Goal: Information Seeking & Learning: Learn about a topic

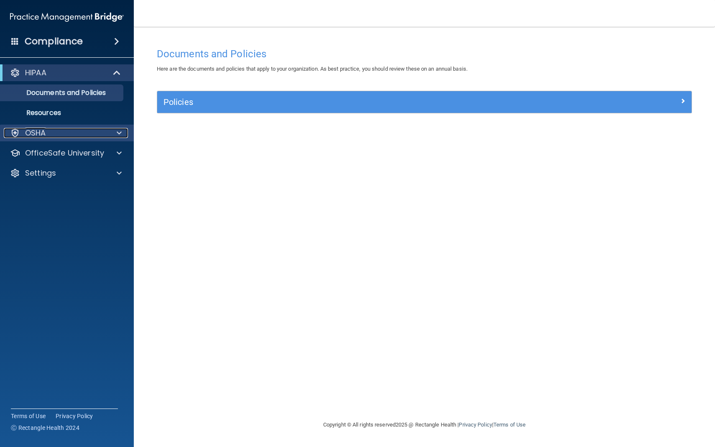
click at [119, 132] on span at bounding box center [119, 133] width 5 height 10
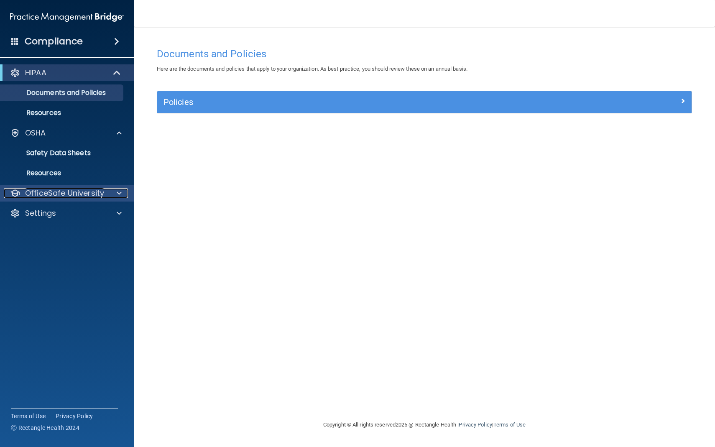
click at [121, 194] on span at bounding box center [119, 193] width 5 height 10
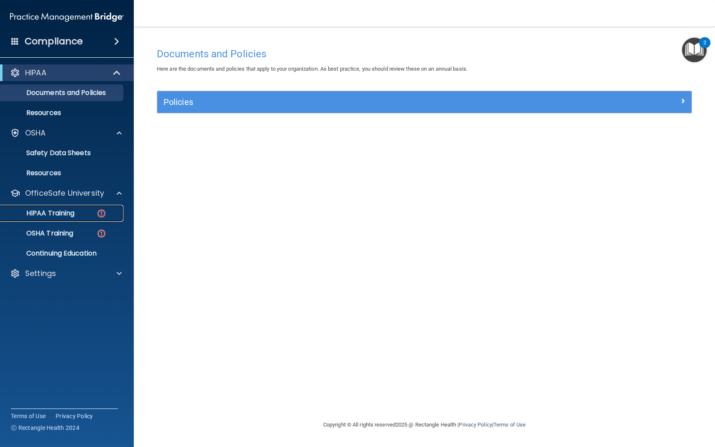
click at [66, 214] on p "HIPAA Training" at bounding box center [39, 213] width 69 height 8
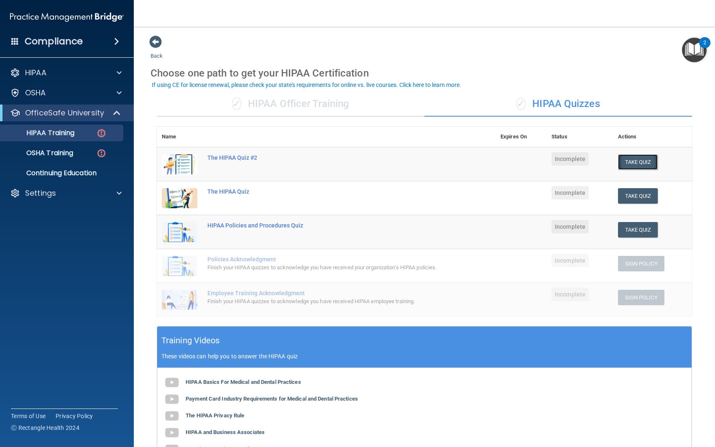
click at [636, 158] on button "Take Quiz" at bounding box center [638, 161] width 40 height 15
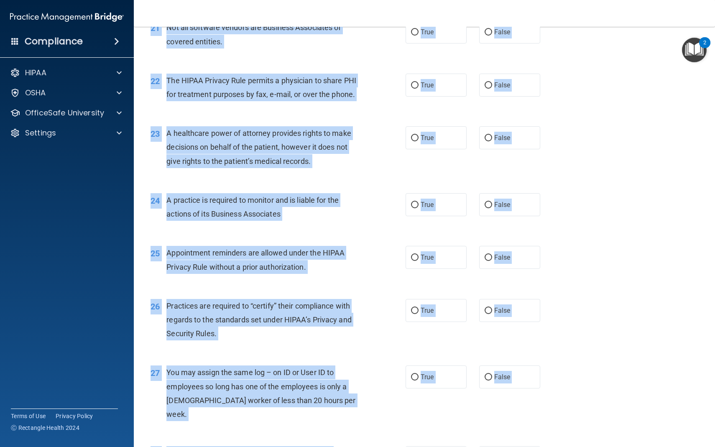
scroll to position [1653, 0]
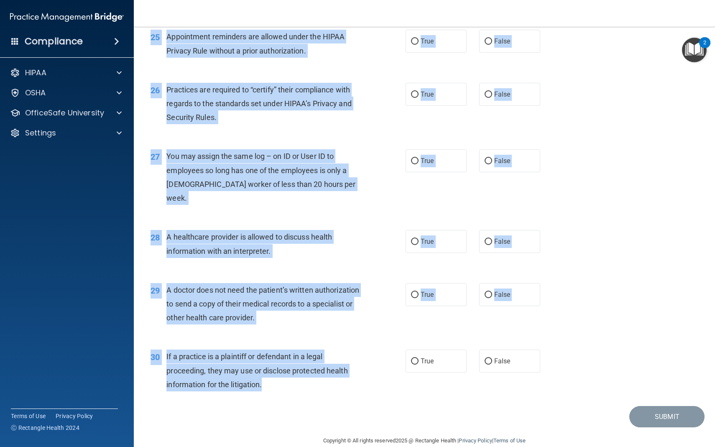
drag, startPoint x: 151, startPoint y: 44, endPoint x: 409, endPoint y: 367, distance: 413.5
copy form "The HIPAA Quiz #2 This quiz doesn’t expire until . Are you sure you want to tak…"
click at [362, 230] on div "A healthcare provider is allowed to discuss health information with an interpre…" at bounding box center [266, 244] width 201 height 28
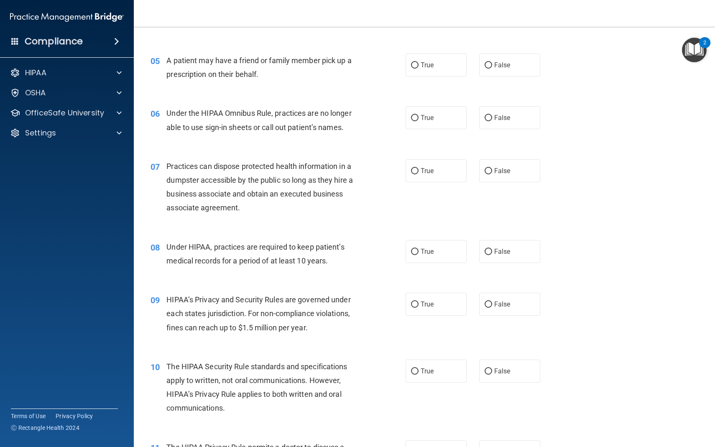
scroll to position [0, 0]
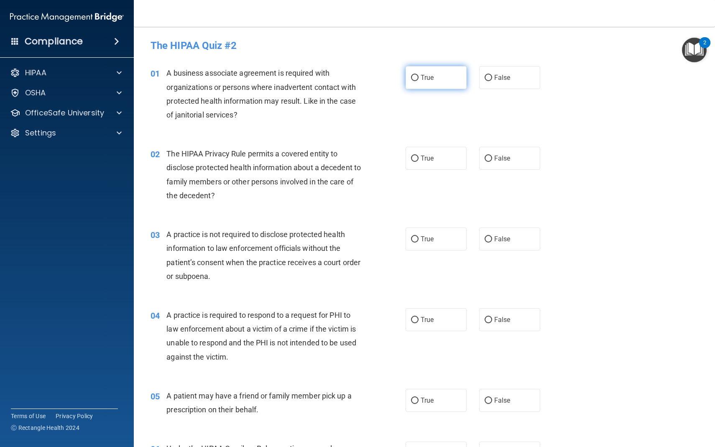
click at [416, 79] on input "True" at bounding box center [415, 78] width 8 height 6
radio input "true"
click at [415, 159] on input "True" at bounding box center [415, 159] width 8 height 6
radio input "true"
click at [488, 79] on input "False" at bounding box center [489, 78] width 8 height 6
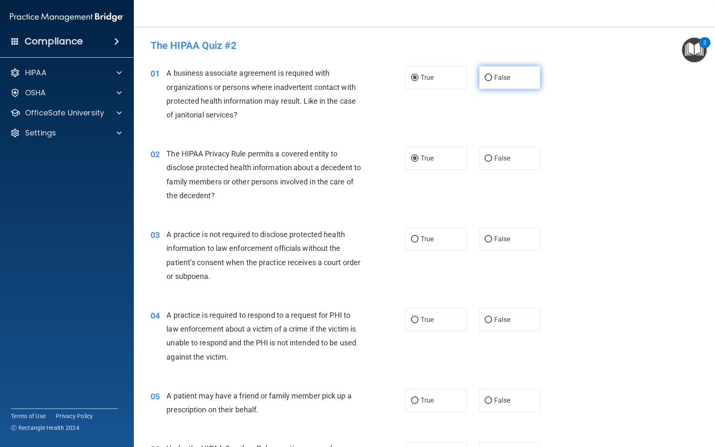
radio input "true"
radio input "false"
click at [489, 238] on input "False" at bounding box center [489, 239] width 8 height 6
radio input "true"
click at [417, 320] on input "True" at bounding box center [415, 320] width 8 height 6
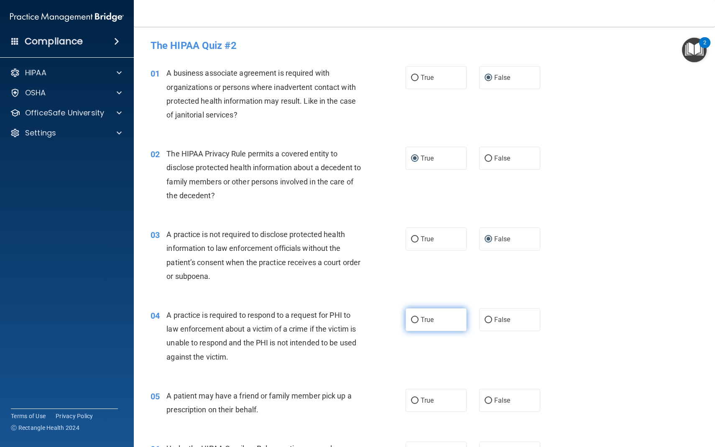
radio input "true"
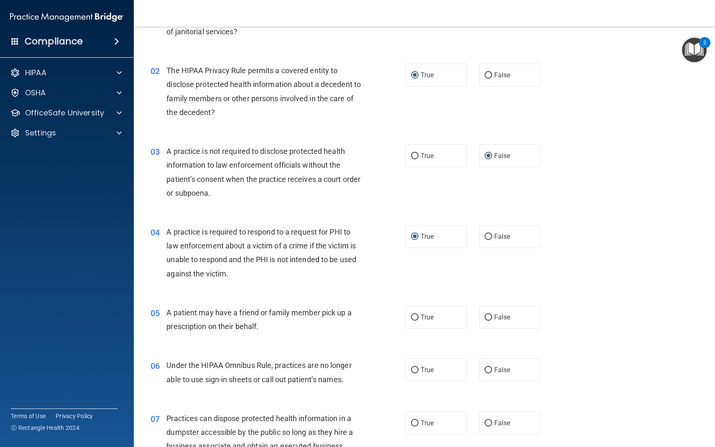
scroll to position [85, 0]
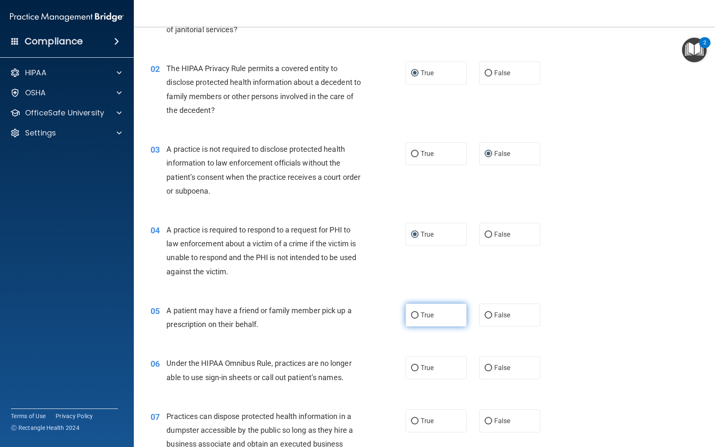
click at [416, 315] on input "True" at bounding box center [415, 315] width 8 height 6
radio input "true"
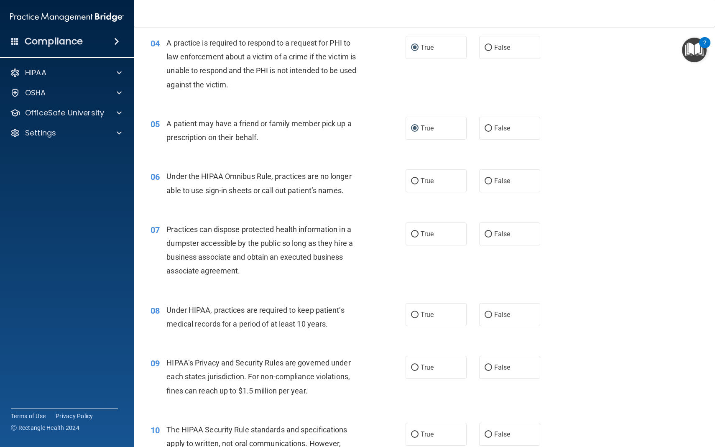
scroll to position [291, 0]
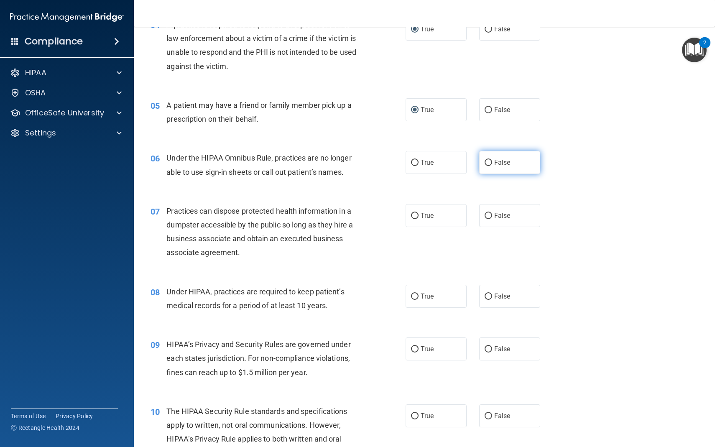
click at [488, 163] on input "False" at bounding box center [489, 163] width 8 height 6
radio input "true"
click at [489, 213] on input "False" at bounding box center [489, 216] width 8 height 6
radio input "true"
click at [489, 294] on input "False" at bounding box center [489, 297] width 8 height 6
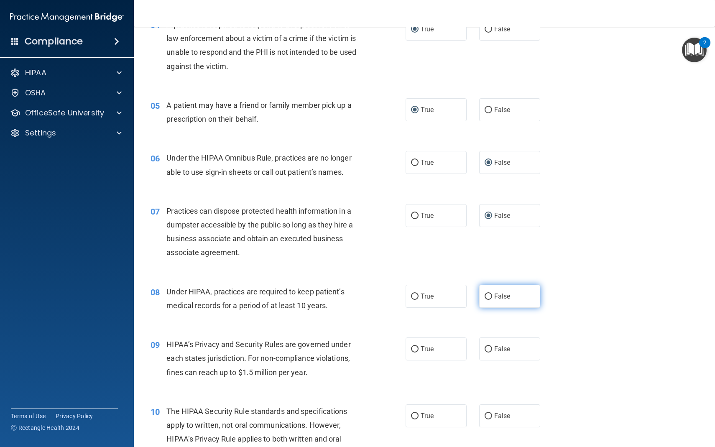
radio input "true"
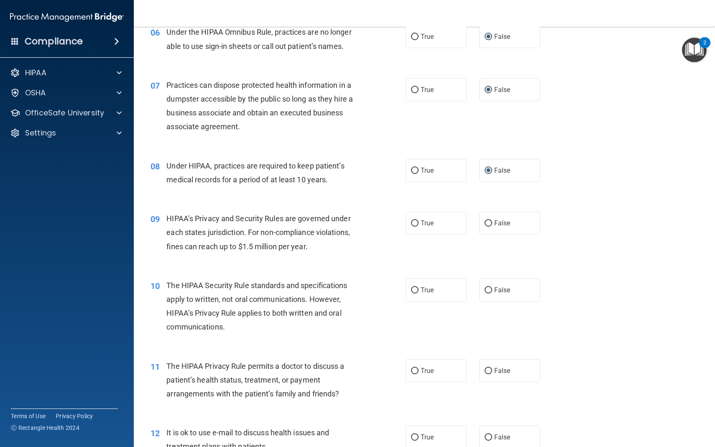
scroll to position [422, 0]
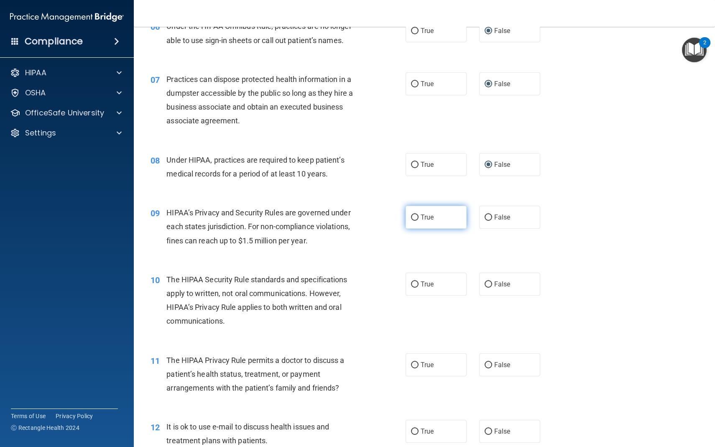
click at [415, 217] on input "True" at bounding box center [415, 218] width 8 height 6
radio input "true"
click at [489, 284] on input "False" at bounding box center [489, 284] width 8 height 6
radio input "true"
click at [416, 365] on input "True" at bounding box center [415, 365] width 8 height 6
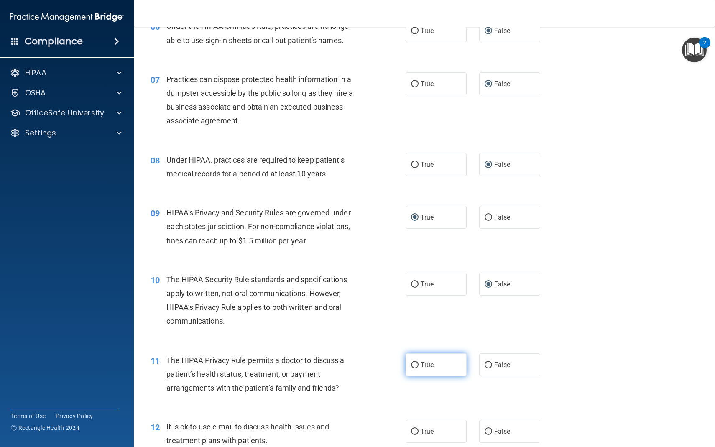
radio input "true"
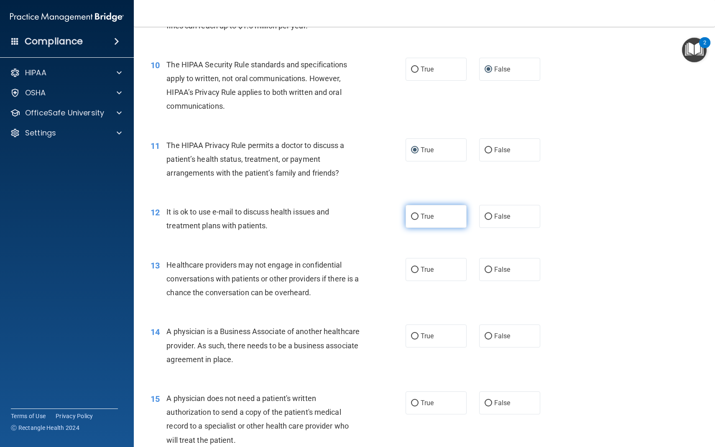
scroll to position [608, 0]
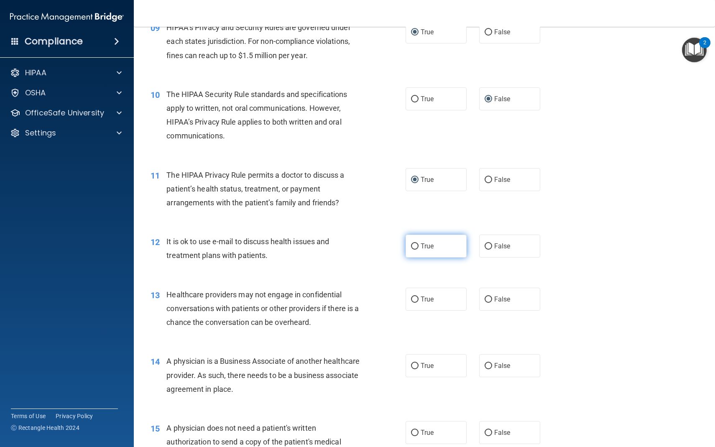
click at [418, 245] on input "True" at bounding box center [415, 246] width 8 height 6
radio input "true"
click at [486, 301] on input "False" at bounding box center [489, 299] width 8 height 6
radio input "true"
click at [491, 366] on input "False" at bounding box center [489, 366] width 8 height 6
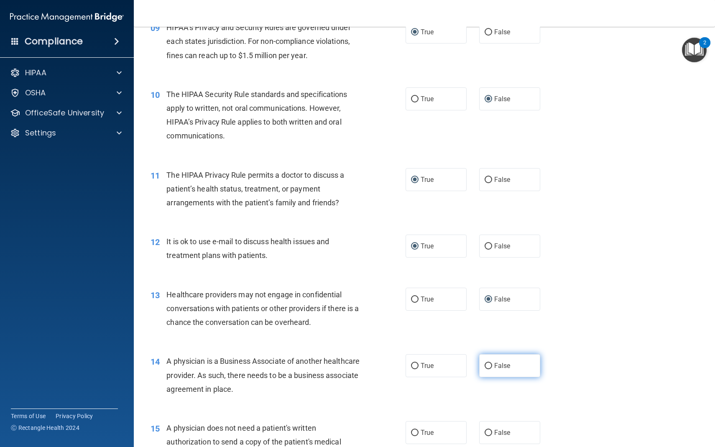
radio input "true"
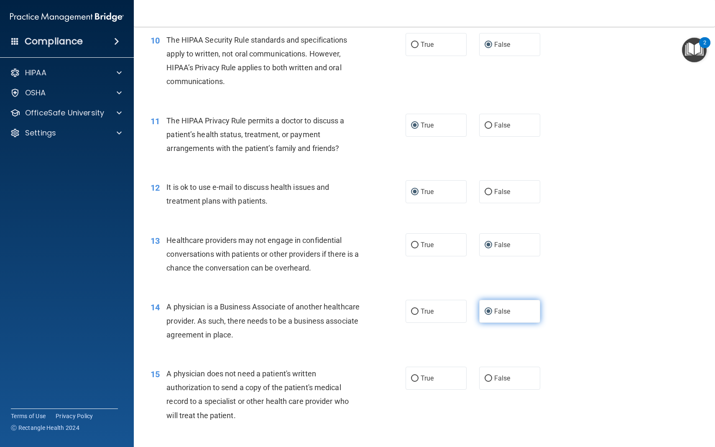
scroll to position [664, 0]
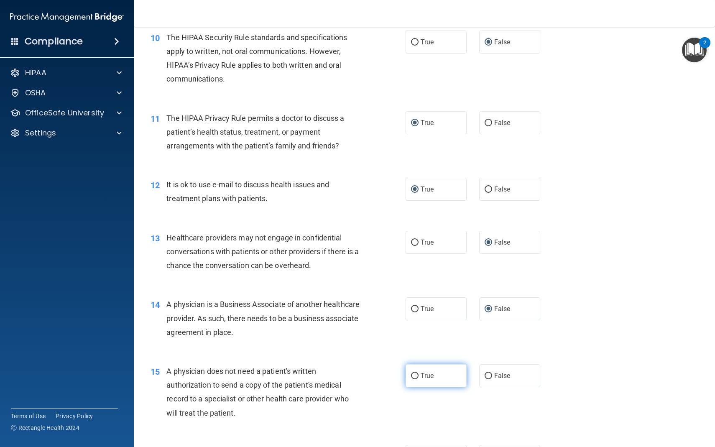
click at [416, 376] on input "True" at bounding box center [415, 376] width 8 height 6
radio input "true"
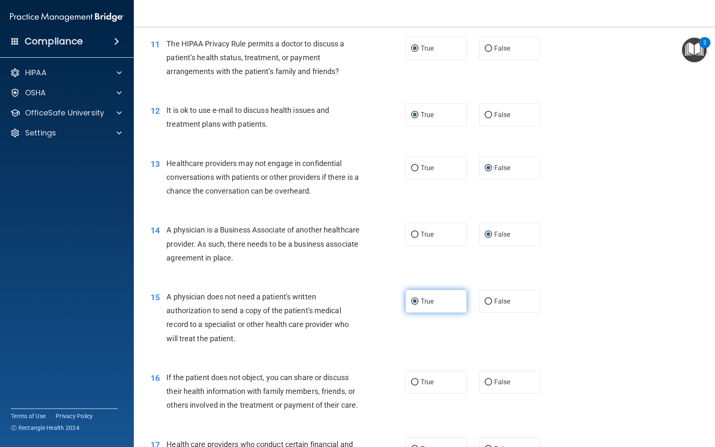
scroll to position [742, 0]
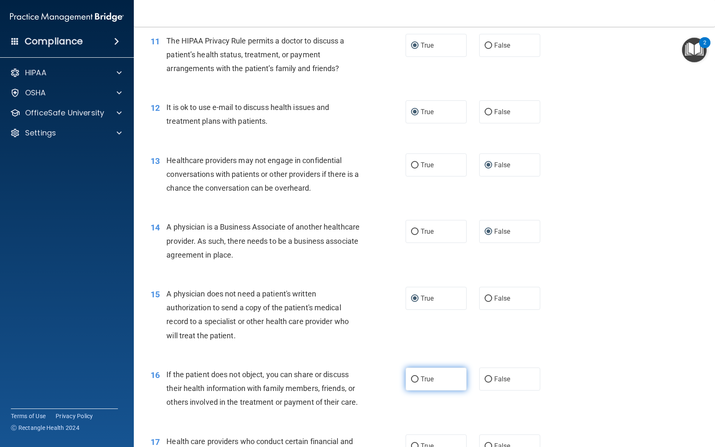
click at [415, 378] on input "True" at bounding box center [415, 379] width 8 height 6
radio input "true"
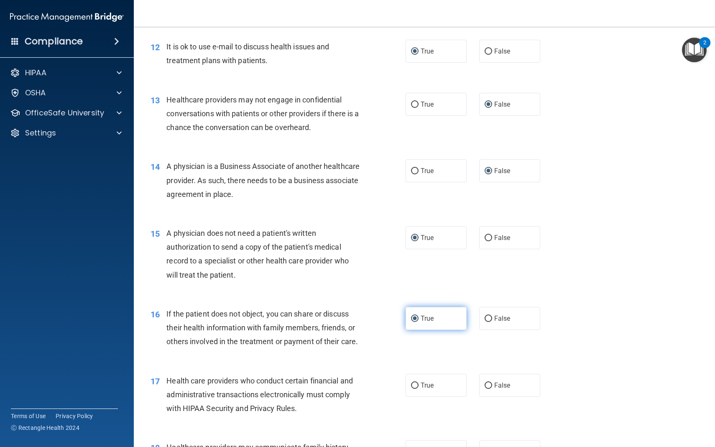
scroll to position [804, 0]
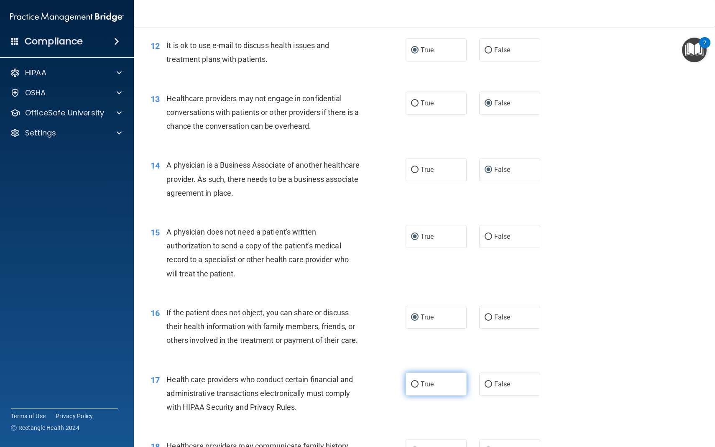
click at [415, 384] on input "True" at bounding box center [415, 384] width 8 height 6
radio input "true"
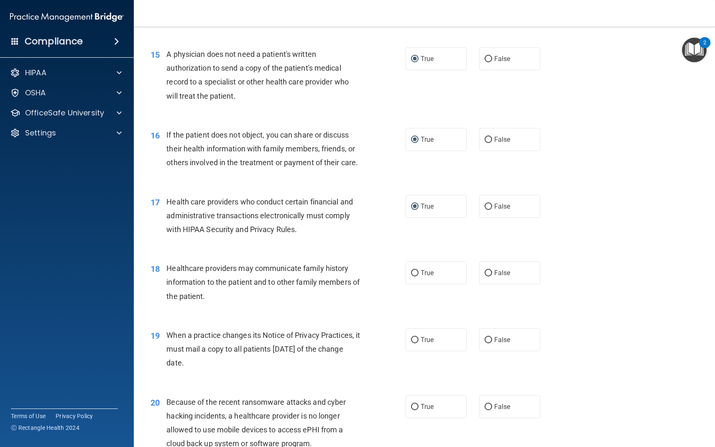
scroll to position [1077, 0]
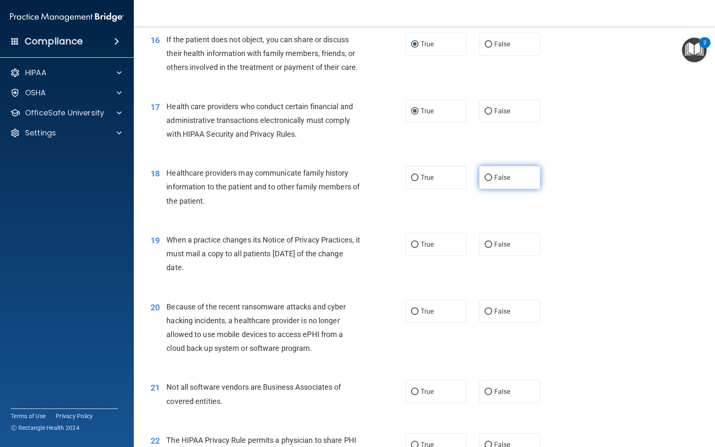
click at [489, 179] on input "False" at bounding box center [489, 178] width 8 height 6
radio input "true"
click at [491, 246] on input "False" at bounding box center [489, 245] width 8 height 6
radio input "true"
click at [489, 309] on input "False" at bounding box center [489, 312] width 8 height 6
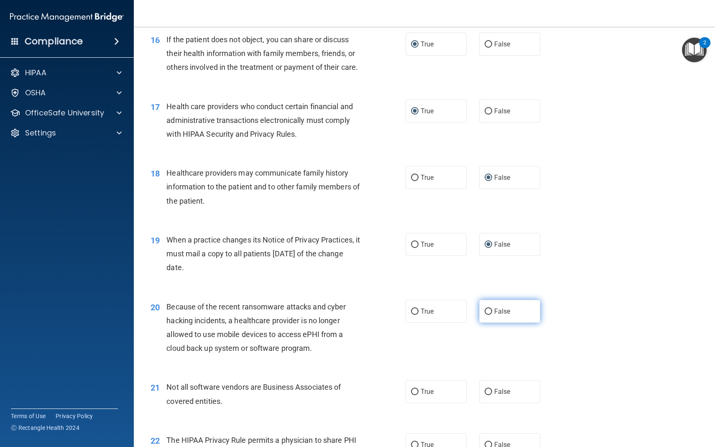
radio input "true"
click at [417, 397] on label "True" at bounding box center [436, 391] width 61 height 23
click at [417, 395] on input "True" at bounding box center [415, 392] width 8 height 6
radio input "true"
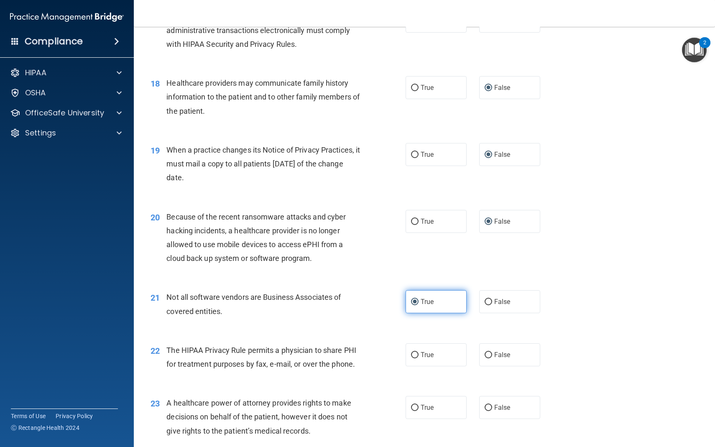
scroll to position [1168, 0]
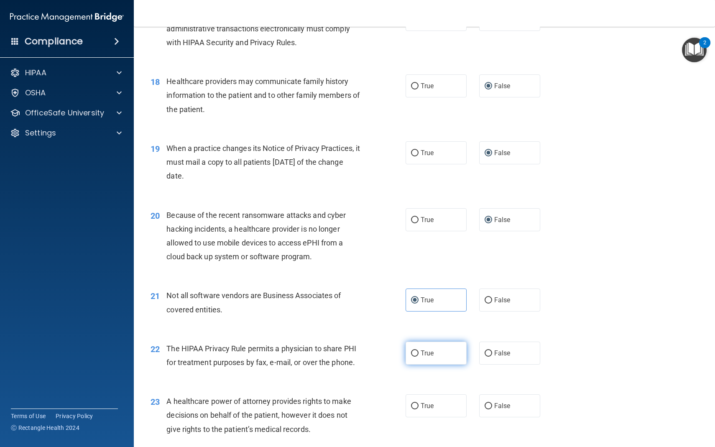
click at [415, 355] on input "True" at bounding box center [415, 353] width 8 height 6
radio input "true"
click at [488, 406] on input "False" at bounding box center [489, 406] width 8 height 6
radio input "true"
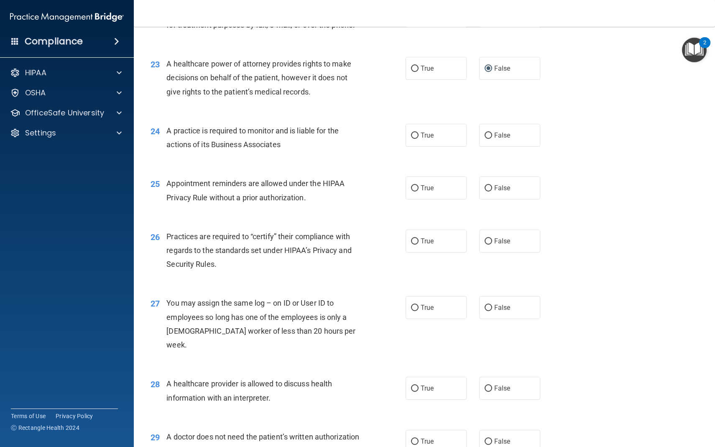
scroll to position [1507, 0]
click at [486, 135] on input "False" at bounding box center [489, 134] width 8 height 6
radio input "true"
click at [416, 187] on input "True" at bounding box center [415, 187] width 8 height 6
radio input "true"
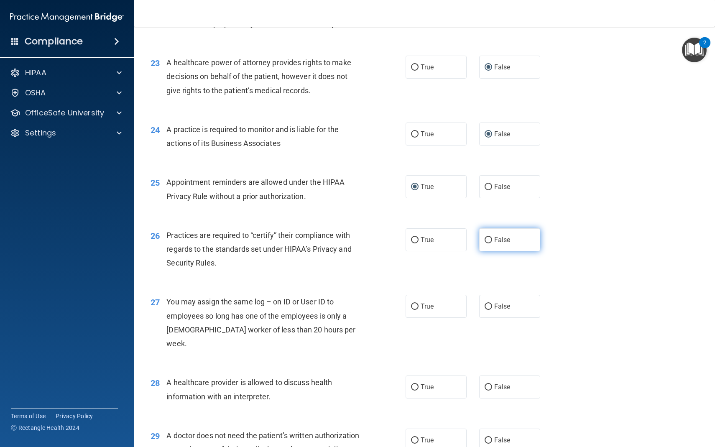
click at [491, 242] on input "False" at bounding box center [489, 240] width 8 height 6
radio input "true"
click at [488, 308] on input "False" at bounding box center [489, 307] width 8 height 6
radio input "true"
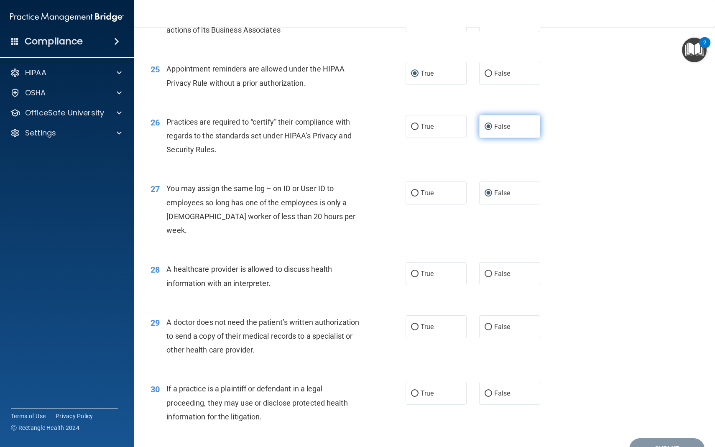
scroll to position [1627, 0]
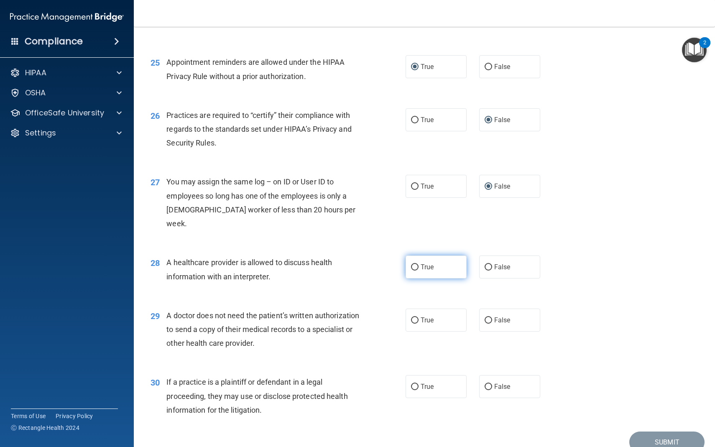
click at [416, 264] on input "True" at bounding box center [415, 267] width 8 height 6
radio input "true"
click at [417, 317] on input "True" at bounding box center [415, 320] width 8 height 6
radio input "true"
click at [416, 384] on input "True" at bounding box center [415, 387] width 8 height 6
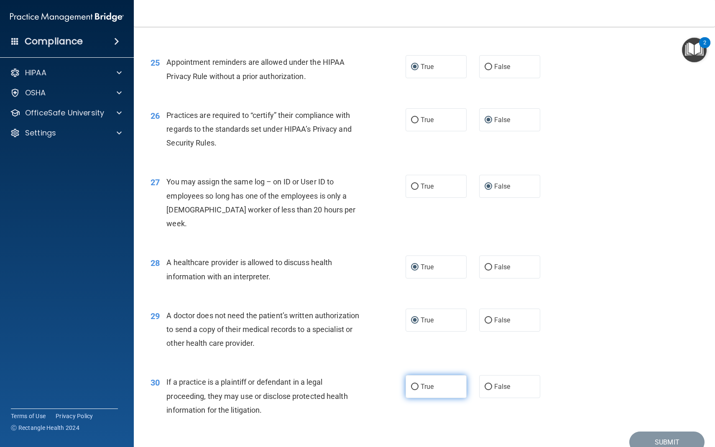
radio input "true"
click at [661, 432] on button "Submit" at bounding box center [666, 442] width 75 height 21
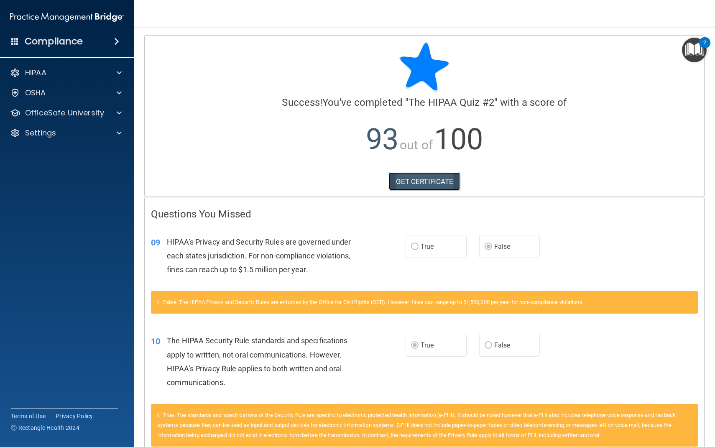
click at [421, 182] on link "GET CERTIFICATE" at bounding box center [425, 181] width 72 height 18
click at [119, 113] on span at bounding box center [119, 113] width 5 height 10
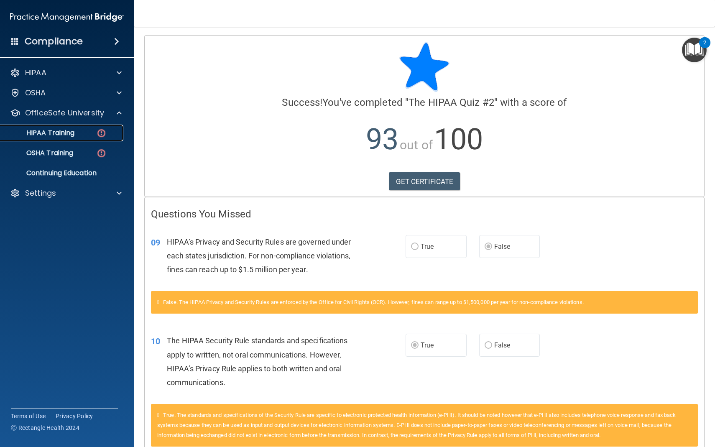
click at [71, 136] on p "HIPAA Training" at bounding box center [39, 133] width 69 height 8
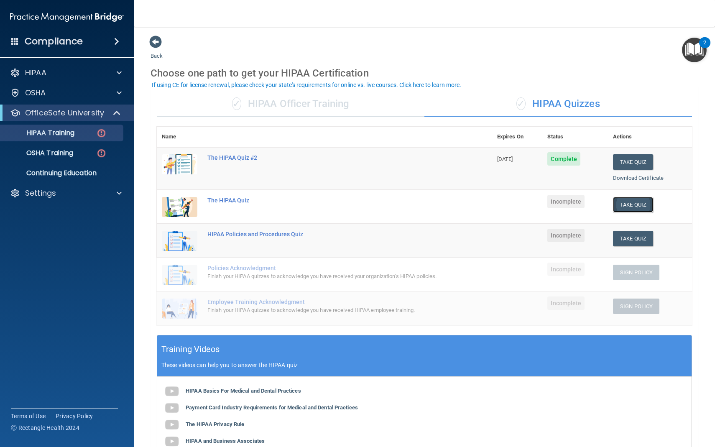
click at [627, 206] on button "Take Quiz" at bounding box center [633, 204] width 40 height 15
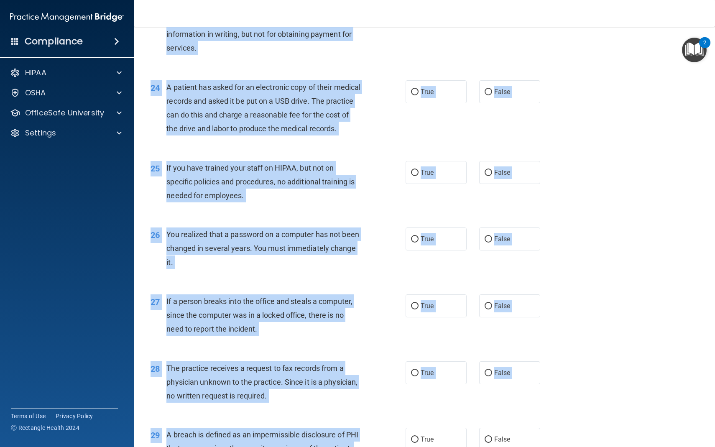
scroll to position [1708, 0]
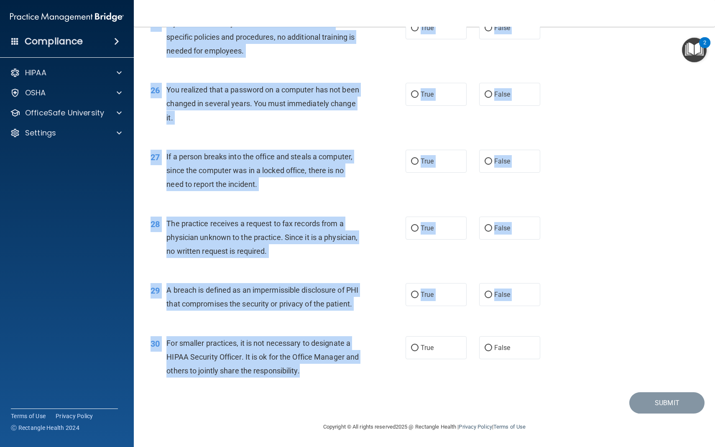
drag, startPoint x: 151, startPoint y: 44, endPoint x: 319, endPoint y: 368, distance: 365.1
copy form "The HIPAA Quiz This quiz doesn’t expire until . Are you sure you want to take t…"
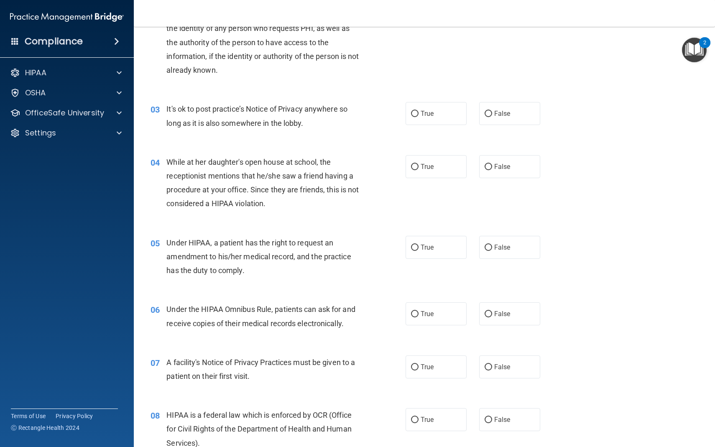
scroll to position [0, 0]
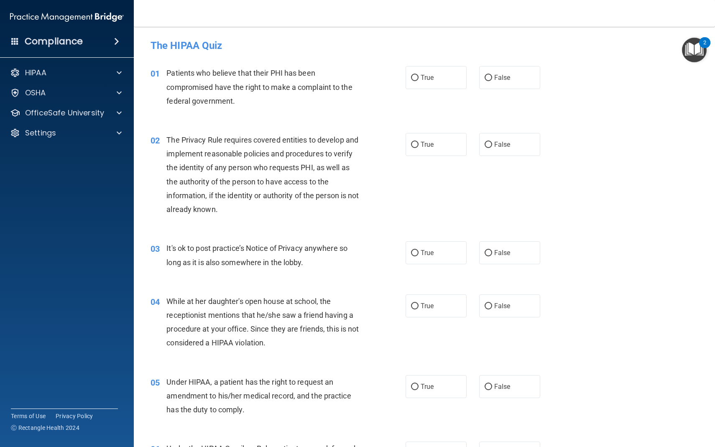
click at [381, 110] on div "01 Patients who believe that their PHI has been compromised have the right to m…" at bounding box center [278, 89] width 280 height 46
click at [414, 75] on input "True" at bounding box center [415, 78] width 8 height 6
radio input "true"
click at [418, 146] on input "True" at bounding box center [415, 145] width 8 height 6
radio input "true"
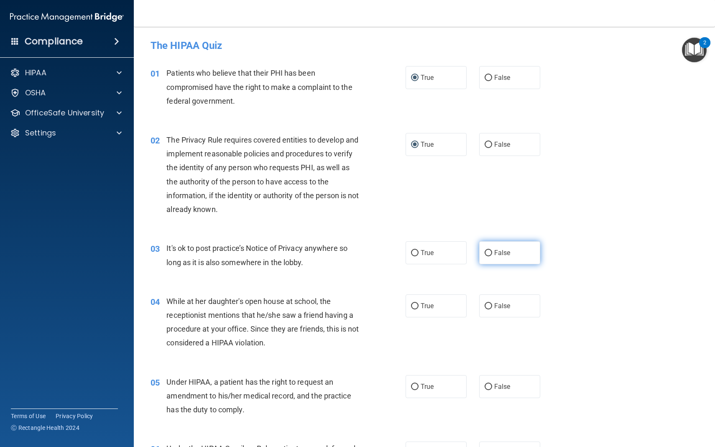
click at [490, 249] on label "False" at bounding box center [509, 252] width 61 height 23
click at [490, 250] on input "False" at bounding box center [489, 253] width 8 height 6
radio input "true"
click at [488, 307] on input "False" at bounding box center [489, 306] width 8 height 6
radio input "true"
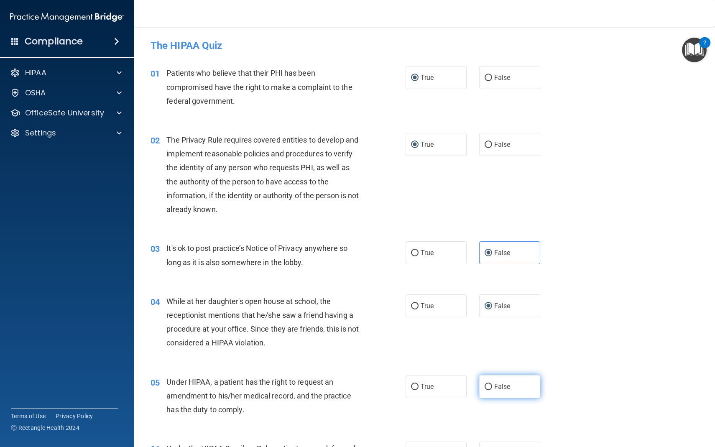
click at [489, 387] on input "False" at bounding box center [489, 387] width 8 height 6
radio input "true"
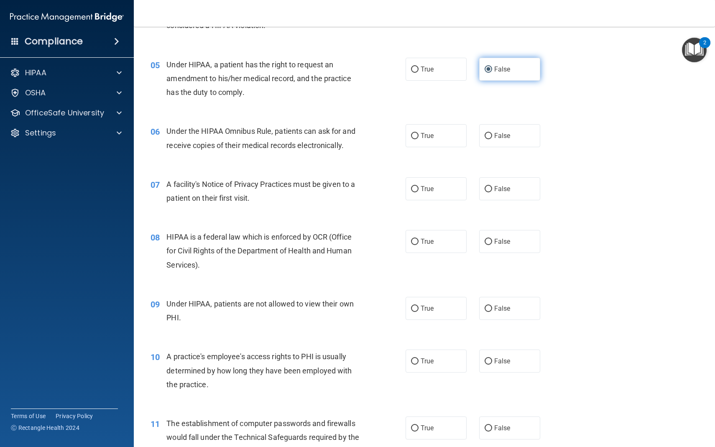
scroll to position [318, 0]
click at [414, 134] on input "True" at bounding box center [415, 135] width 8 height 6
radio input "true"
click at [414, 185] on input "True" at bounding box center [415, 188] width 8 height 6
radio input "true"
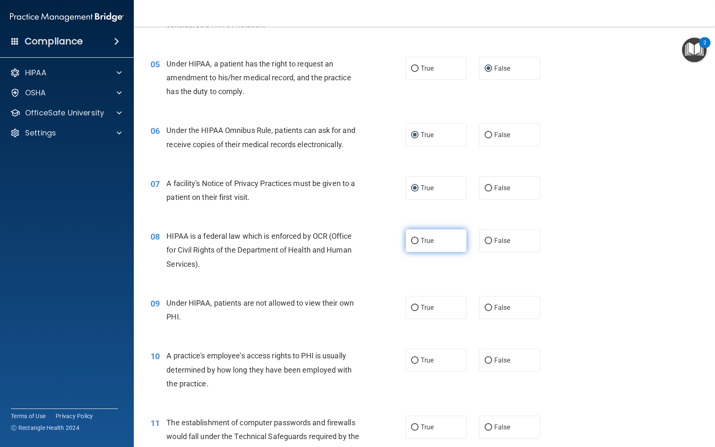
click at [414, 242] on input "True" at bounding box center [415, 241] width 8 height 6
radio input "true"
click at [489, 311] on input "False" at bounding box center [489, 308] width 8 height 6
radio input "true"
click at [488, 359] on input "False" at bounding box center [489, 361] width 8 height 6
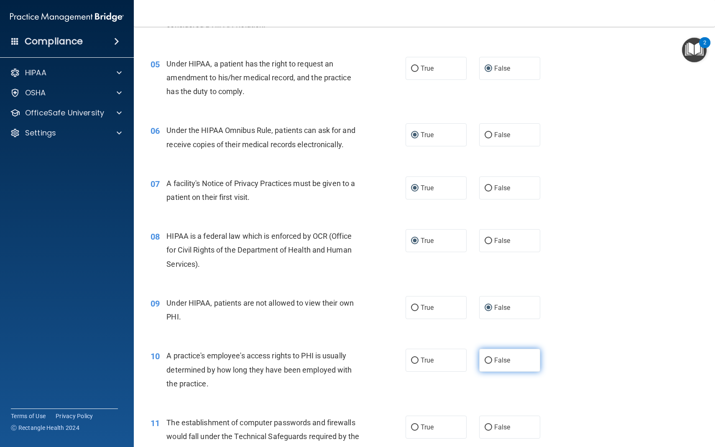
radio input "true"
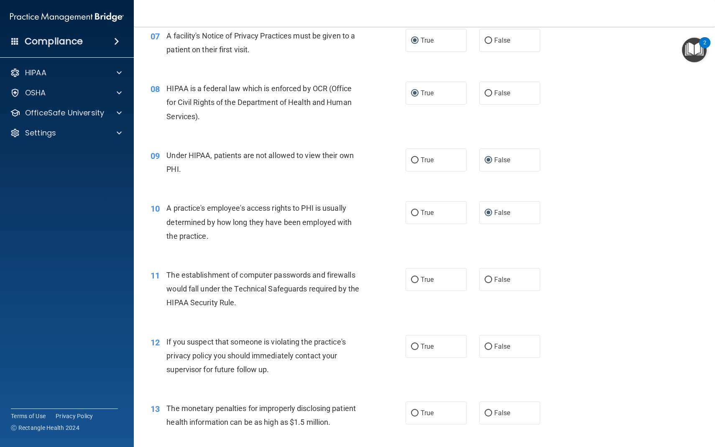
scroll to position [476, 0]
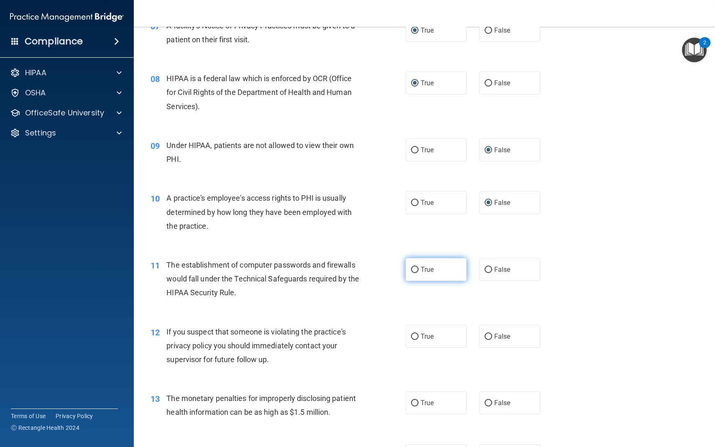
click at [413, 268] on input "True" at bounding box center [415, 270] width 8 height 6
radio input "true"
click at [416, 336] on input "True" at bounding box center [415, 337] width 8 height 6
radio input "true"
click at [417, 404] on input "True" at bounding box center [415, 403] width 8 height 6
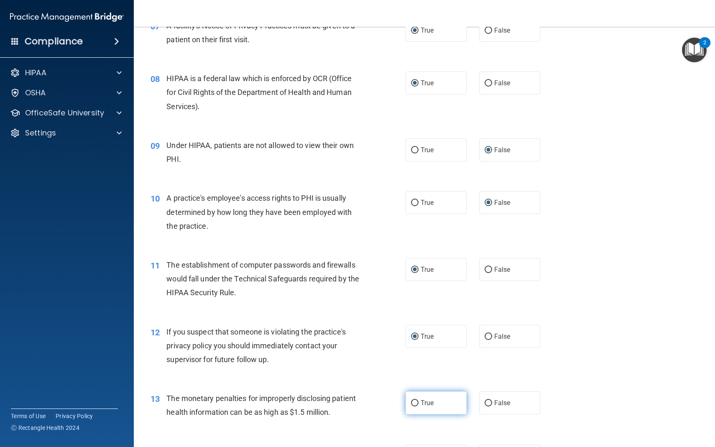
radio input "true"
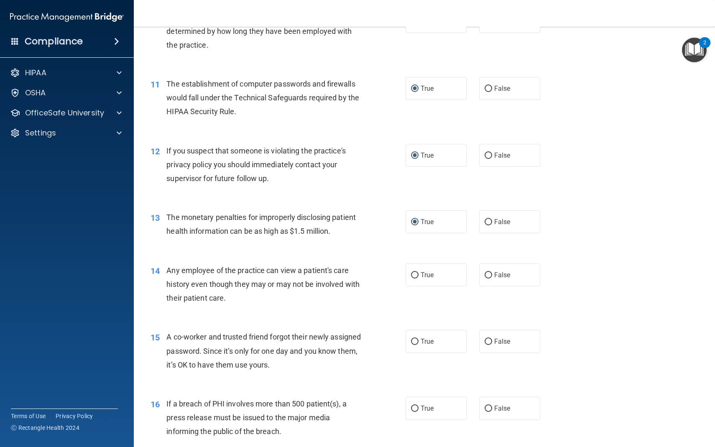
scroll to position [660, 0]
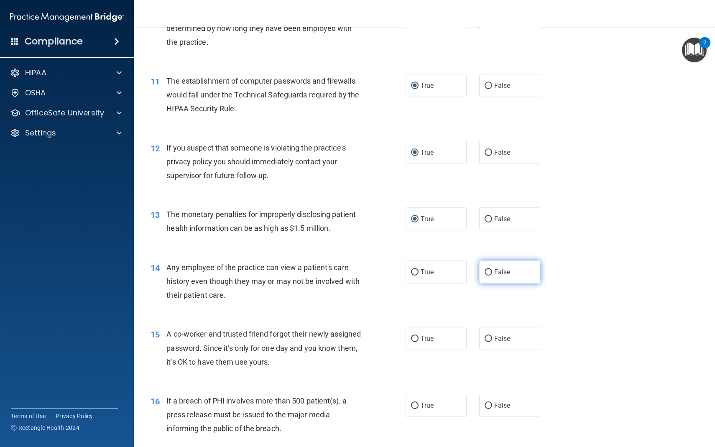
click at [490, 273] on input "False" at bounding box center [489, 272] width 8 height 6
radio input "true"
click at [489, 336] on input "False" at bounding box center [489, 339] width 8 height 6
radio input "true"
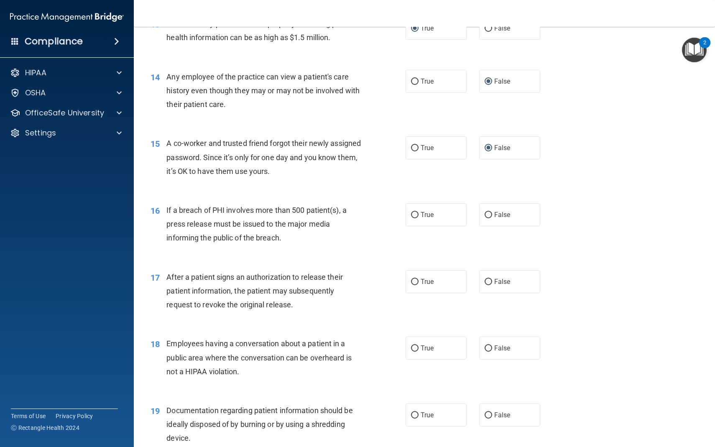
scroll to position [855, 0]
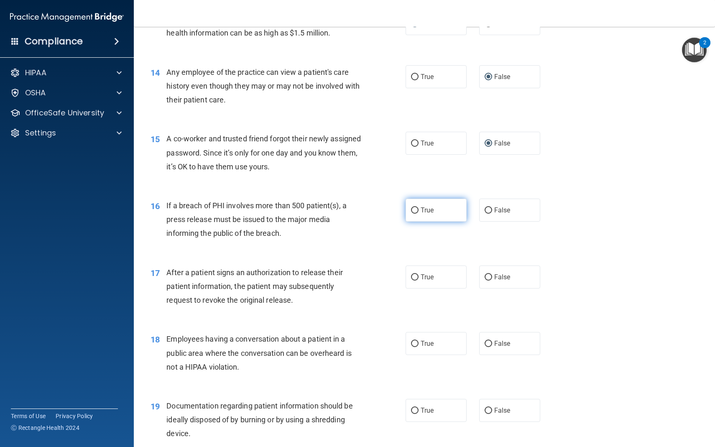
click at [414, 210] on input "True" at bounding box center [415, 210] width 8 height 6
radio input "true"
click at [413, 272] on label "True" at bounding box center [436, 277] width 61 height 23
click at [413, 274] on input "True" at bounding box center [415, 277] width 8 height 6
radio input "true"
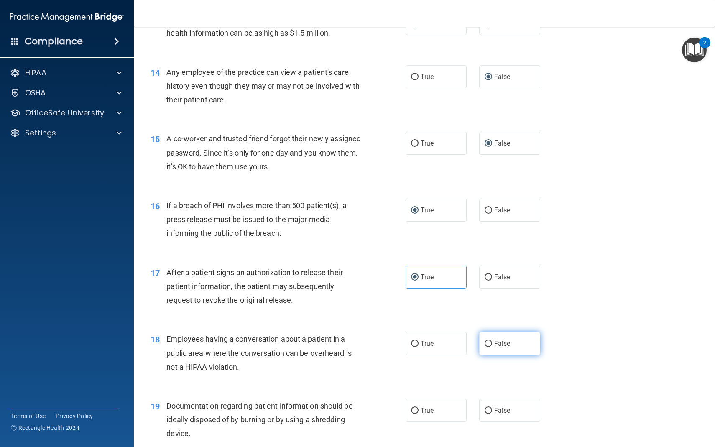
click at [490, 344] on input "False" at bounding box center [489, 344] width 8 height 6
radio input "true"
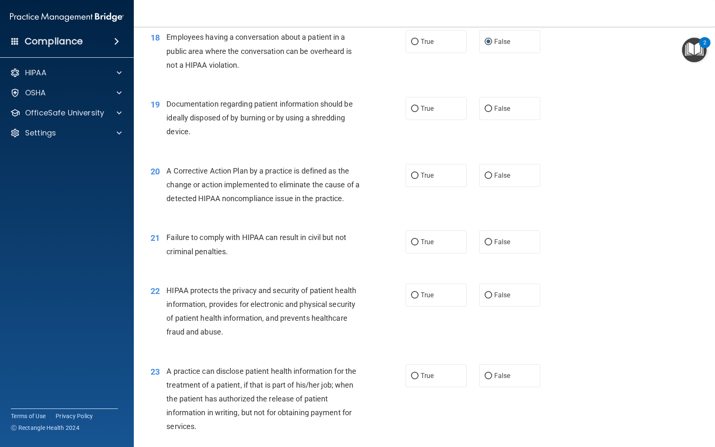
scroll to position [1157, 0]
click at [416, 109] on input "True" at bounding box center [415, 109] width 8 height 6
radio input "true"
click at [415, 176] on input "True" at bounding box center [415, 176] width 8 height 6
radio input "true"
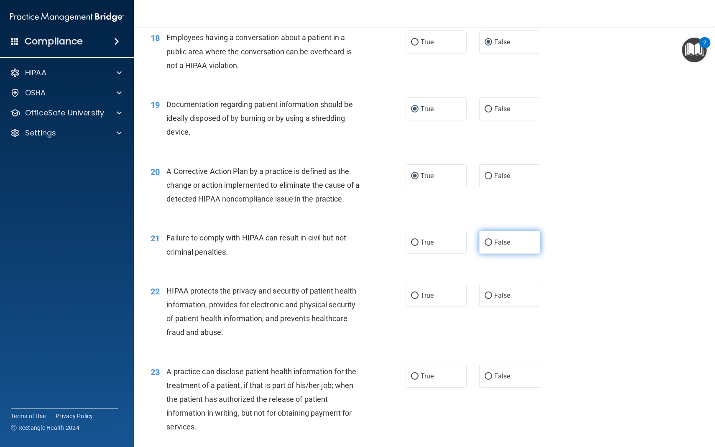
click at [489, 243] on input "False" at bounding box center [489, 243] width 8 height 6
radio input "true"
click at [414, 294] on input "True" at bounding box center [415, 296] width 8 height 6
radio input "true"
click at [489, 378] on input "False" at bounding box center [489, 376] width 8 height 6
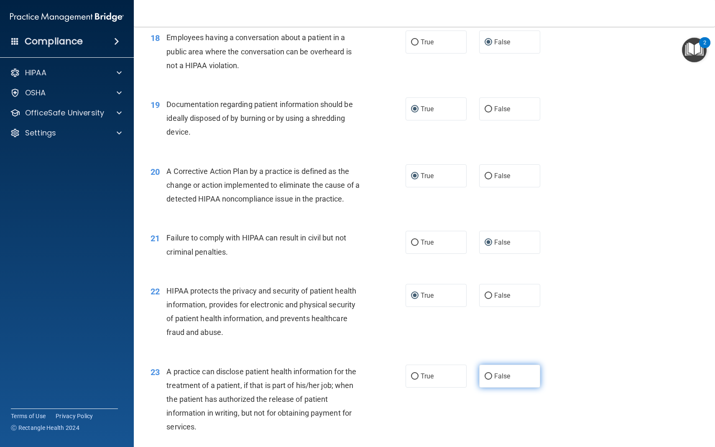
radio input "true"
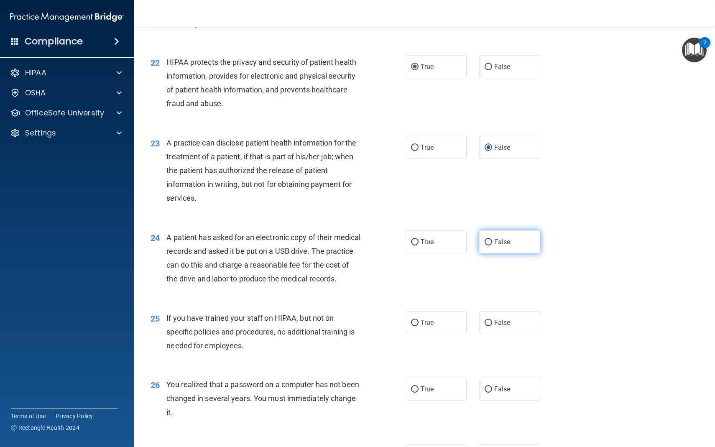
scroll to position [1386, 0]
click at [419, 243] on label "True" at bounding box center [436, 241] width 61 height 23
click at [419, 243] on input "True" at bounding box center [415, 242] width 8 height 6
radio input "true"
click at [419, 243] on label "True" at bounding box center [436, 241] width 61 height 23
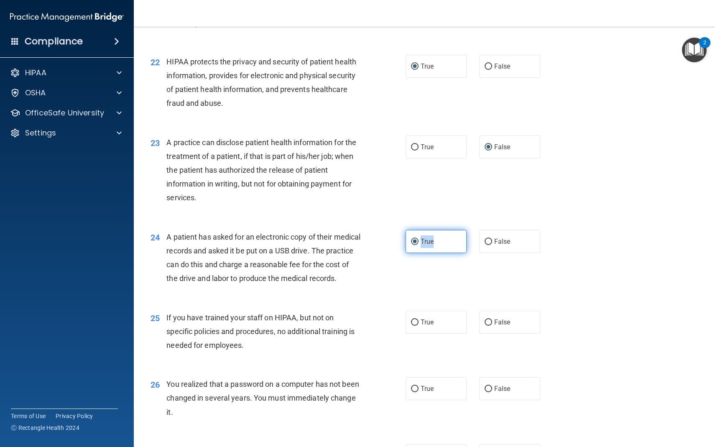
click at [419, 243] on input "True" at bounding box center [415, 242] width 8 height 6
click at [489, 326] on input "False" at bounding box center [489, 322] width 8 height 6
radio input "true"
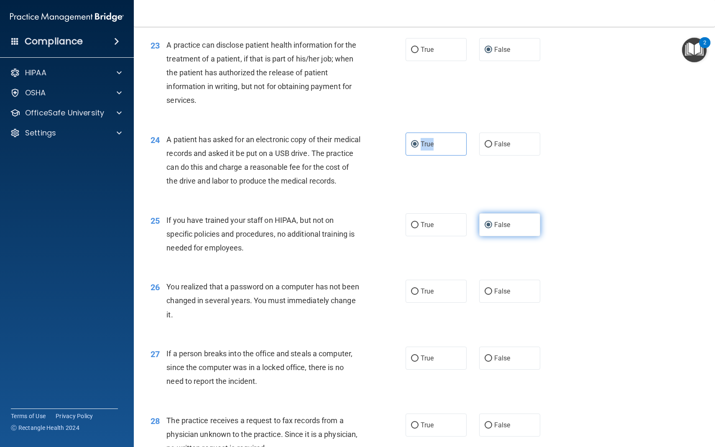
scroll to position [1484, 0]
click at [416, 294] on input "True" at bounding box center [415, 291] width 8 height 6
radio input "true"
click at [490, 361] on input "False" at bounding box center [489, 358] width 8 height 6
radio input "true"
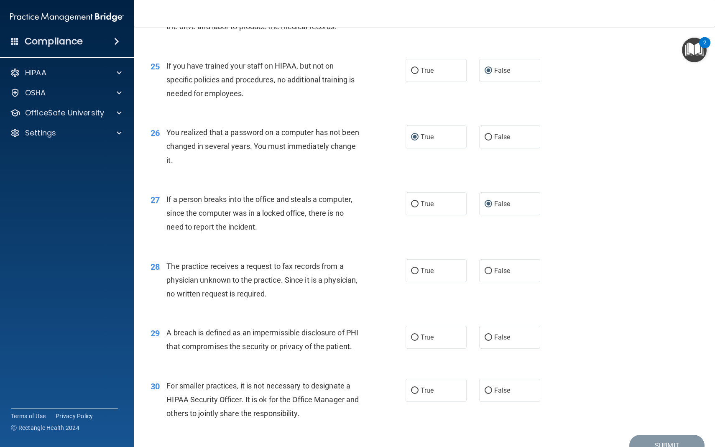
scroll to position [1638, 0]
click at [488, 273] on input "False" at bounding box center [489, 270] width 8 height 6
radio input "true"
click at [414, 340] on input "True" at bounding box center [415, 337] width 8 height 6
radio input "true"
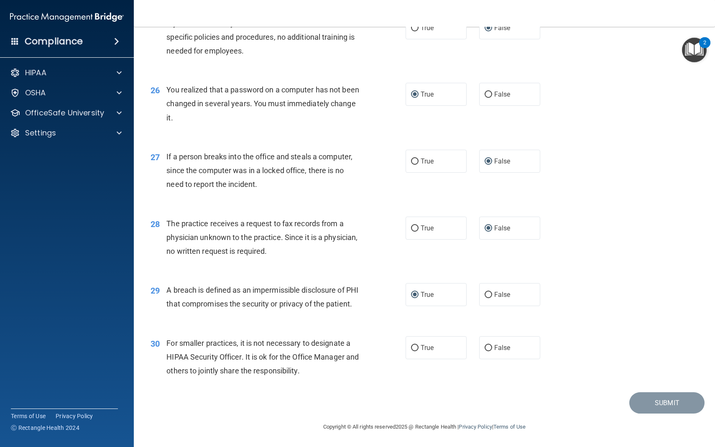
scroll to position [1708, 0]
click at [489, 346] on input "False" at bounding box center [489, 348] width 8 height 6
radio input "true"
click at [668, 407] on button "Submit" at bounding box center [666, 402] width 75 height 21
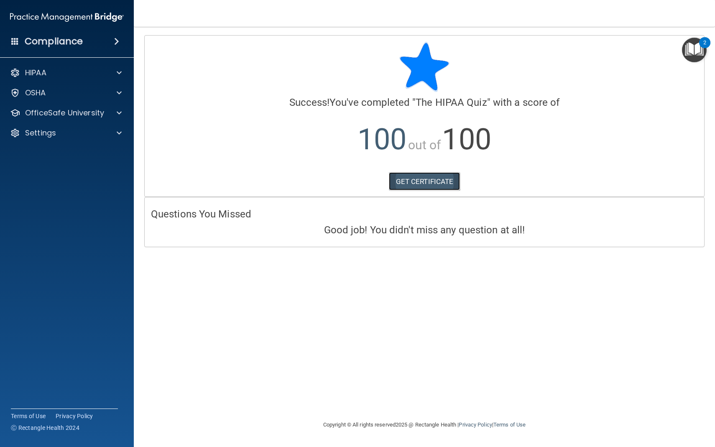
click at [409, 184] on link "GET CERTIFICATE" at bounding box center [425, 181] width 72 height 18
click at [118, 76] on span at bounding box center [119, 73] width 5 height 10
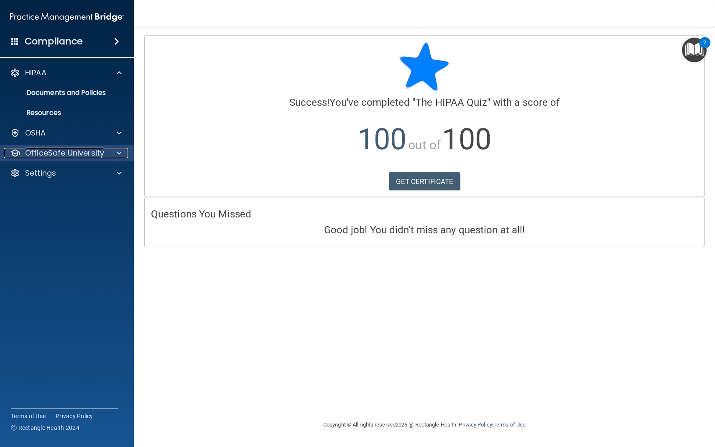
click at [118, 152] on span at bounding box center [119, 153] width 5 height 10
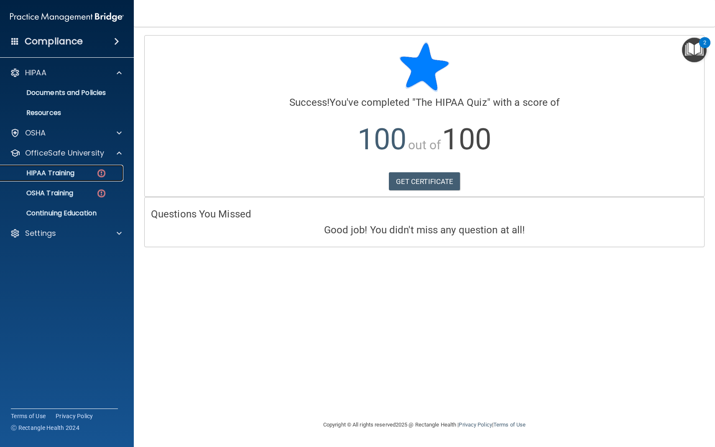
click at [92, 177] on link "HIPAA Training" at bounding box center [58, 173] width 132 height 17
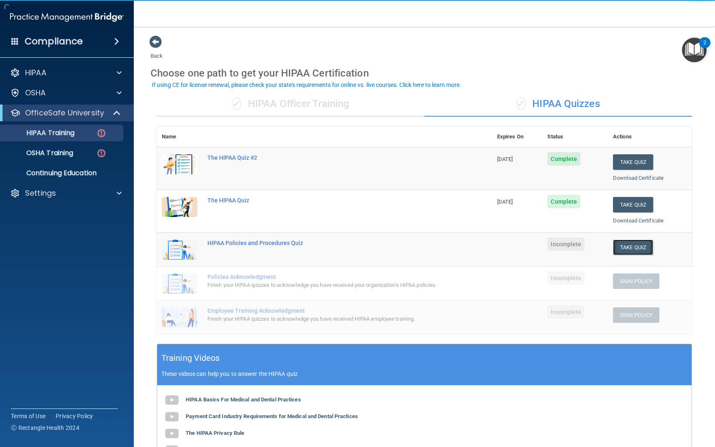
click at [631, 244] on button "Take Quiz" at bounding box center [633, 247] width 40 height 15
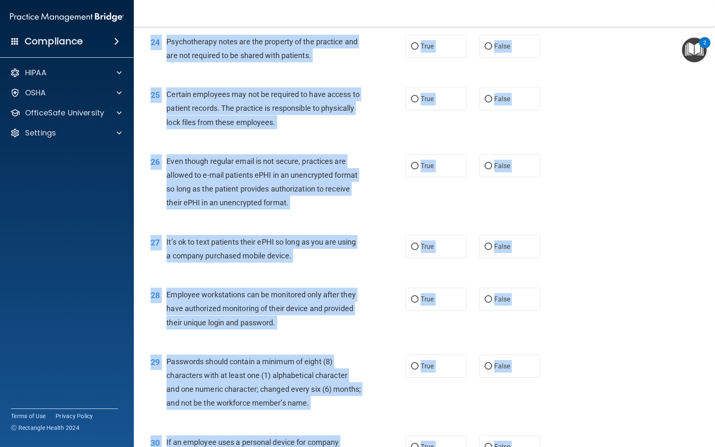
scroll to position [1819, 0]
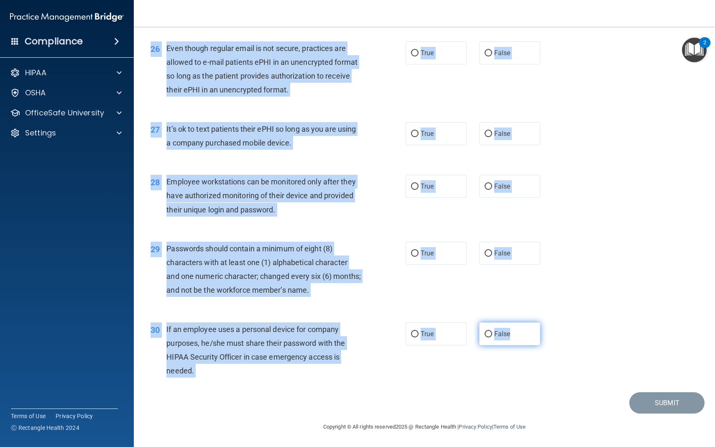
drag, startPoint x: 154, startPoint y: 43, endPoint x: 504, endPoint y: 334, distance: 455.2
copy form "HIPAA Policies and Procedures Quiz This quiz doesn’t expire until . Are you sur…"
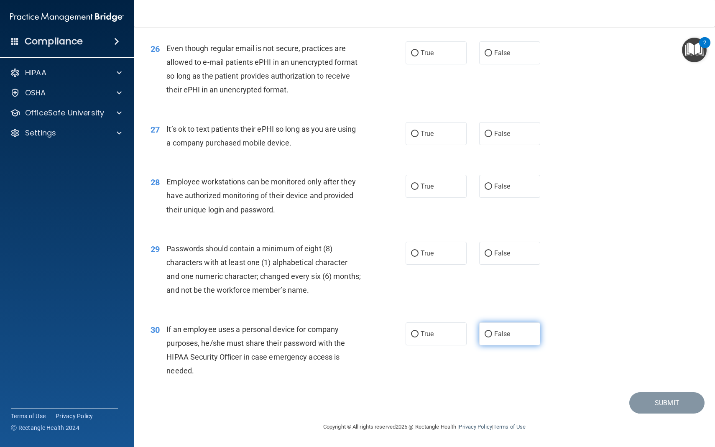
click at [490, 335] on input "False" at bounding box center [489, 334] width 8 height 6
radio input "true"
click at [414, 253] on input "True" at bounding box center [415, 253] width 8 height 6
radio input "true"
click at [490, 184] on input "False" at bounding box center [489, 187] width 8 height 6
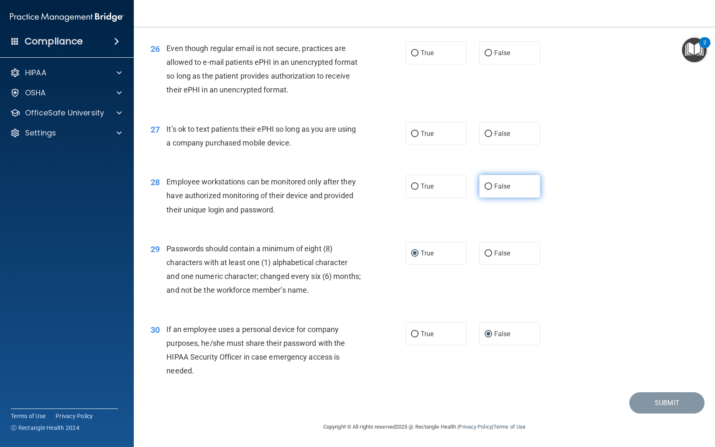
radio input "true"
click at [488, 131] on input "False" at bounding box center [489, 134] width 8 height 6
radio input "true"
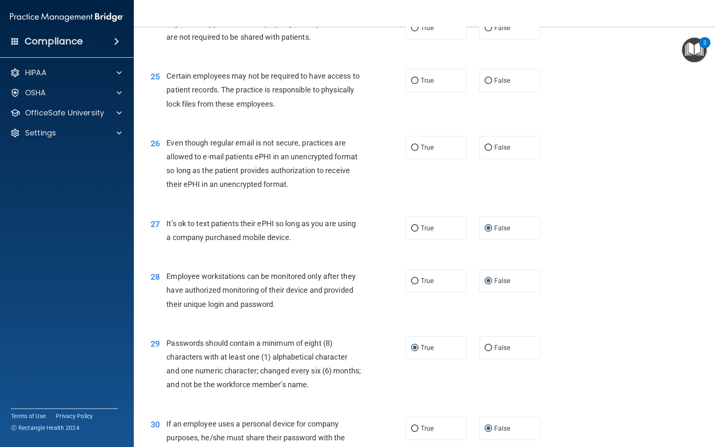
scroll to position [1724, 0]
click at [416, 145] on input "True" at bounding box center [415, 148] width 8 height 6
radio input "true"
click at [416, 81] on input "True" at bounding box center [415, 81] width 8 height 6
radio input "true"
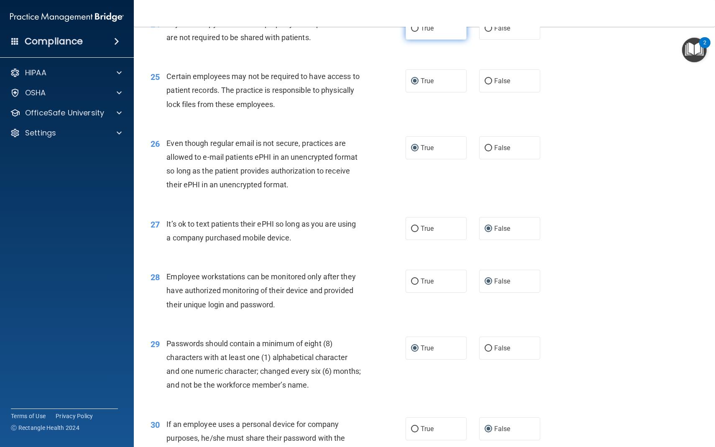
click at [416, 30] on input "True" at bounding box center [415, 29] width 8 height 6
radio input "true"
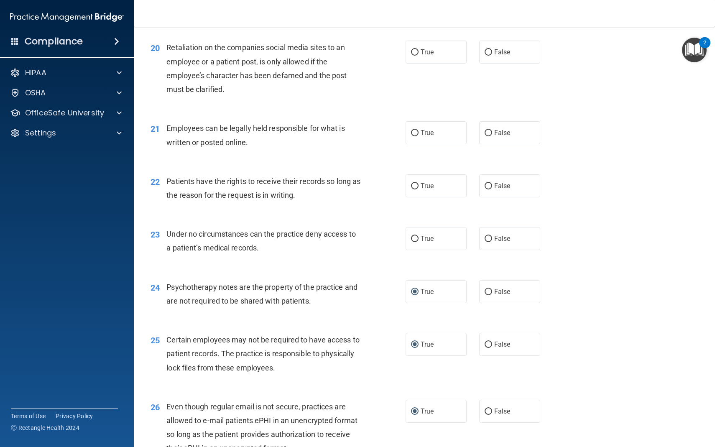
scroll to position [1459, 0]
click at [486, 189] on input "False" at bounding box center [489, 187] width 8 height 6
radio input "true"
click at [488, 133] on input "False" at bounding box center [489, 134] width 8 height 6
radio input "true"
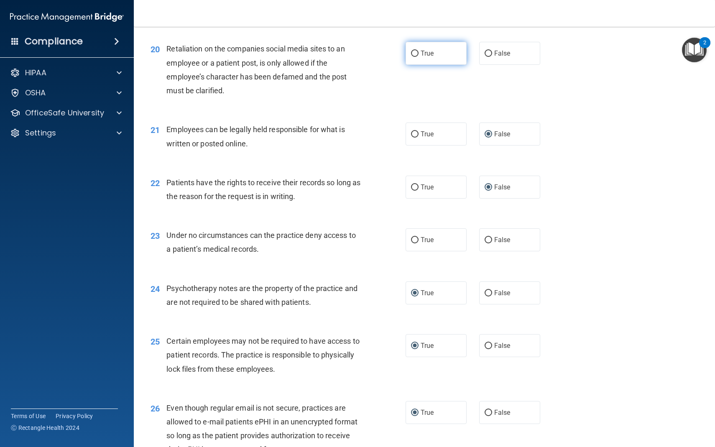
click at [416, 53] on input "True" at bounding box center [415, 54] width 8 height 6
radio input "true"
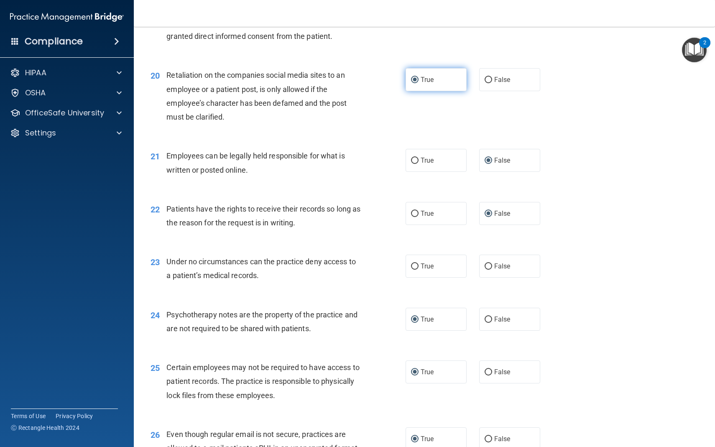
scroll to position [1348, 0]
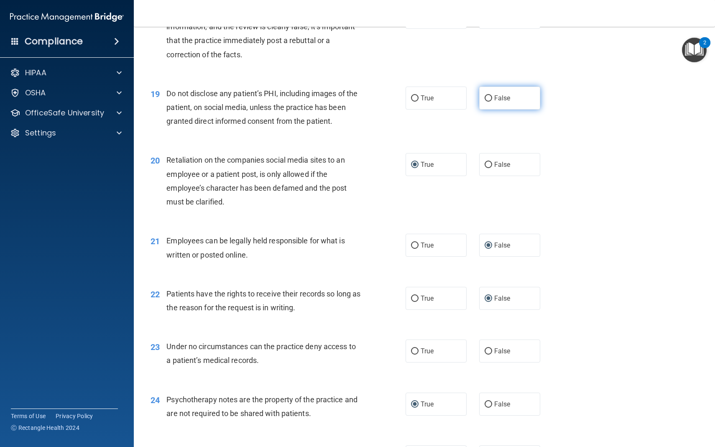
click at [488, 97] on input "False" at bounding box center [489, 98] width 8 height 6
radio input "true"
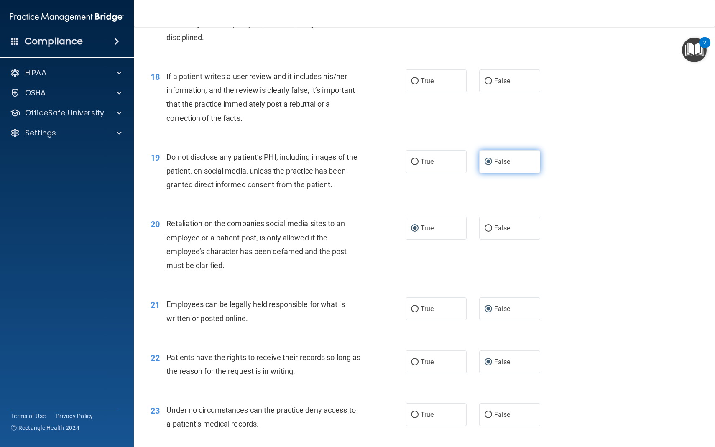
scroll to position [1284, 0]
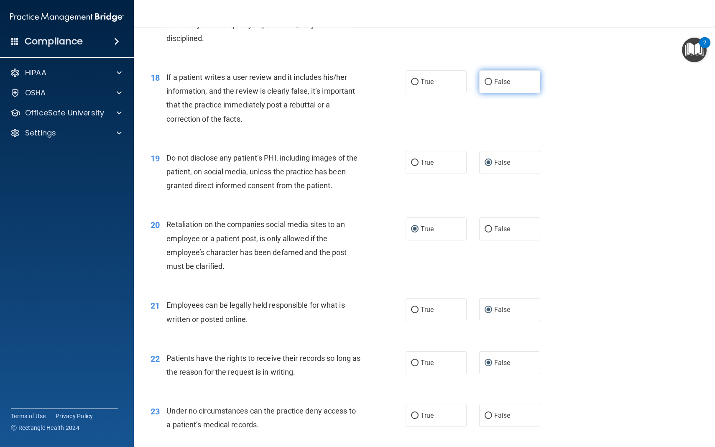
click at [489, 80] on input "False" at bounding box center [489, 82] width 8 height 6
radio input "true"
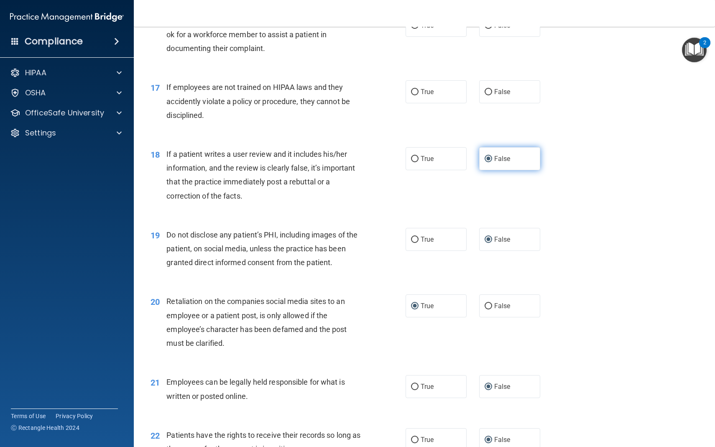
scroll to position [1207, 0]
click at [488, 93] on input "False" at bounding box center [489, 92] width 8 height 6
radio input "true"
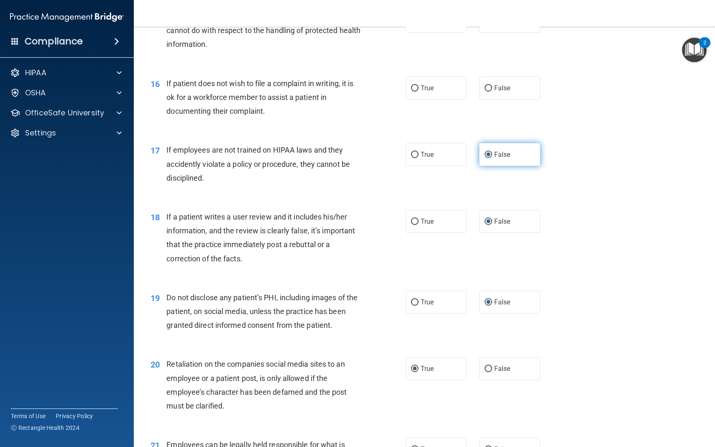
scroll to position [1144, 0]
click at [417, 87] on input "True" at bounding box center [415, 89] width 8 height 6
radio input "true"
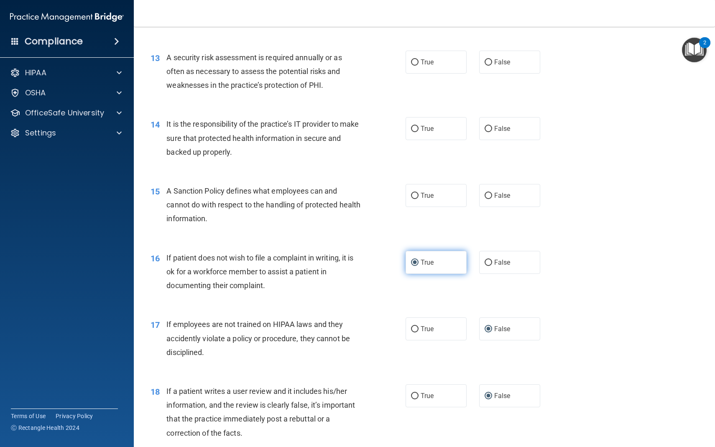
scroll to position [964, 0]
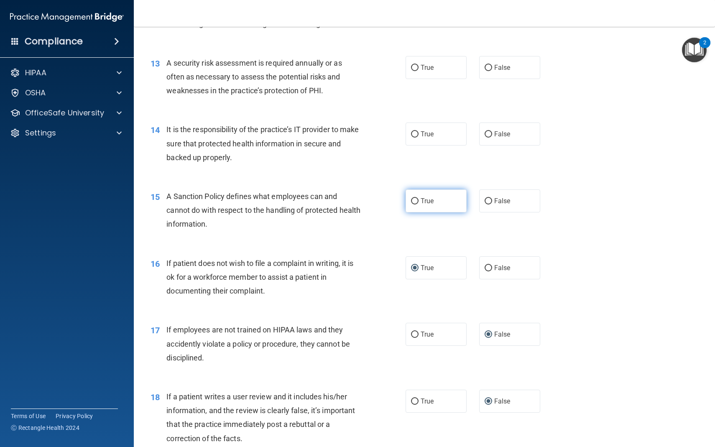
click at [417, 200] on input "True" at bounding box center [415, 201] width 8 height 6
radio input "true"
click at [490, 135] on input "False" at bounding box center [489, 134] width 8 height 6
radio input "true"
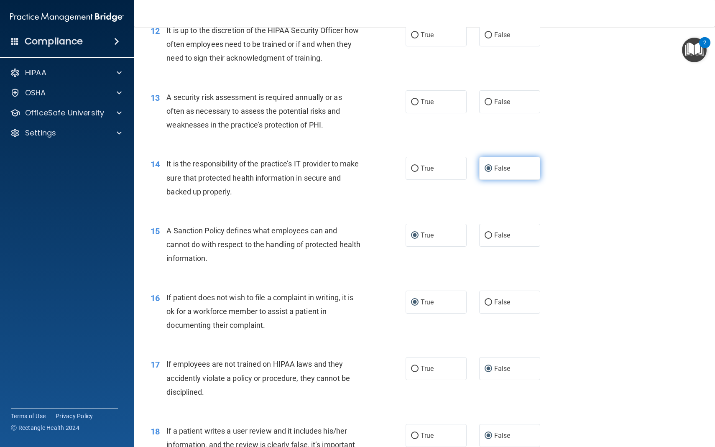
scroll to position [910, 0]
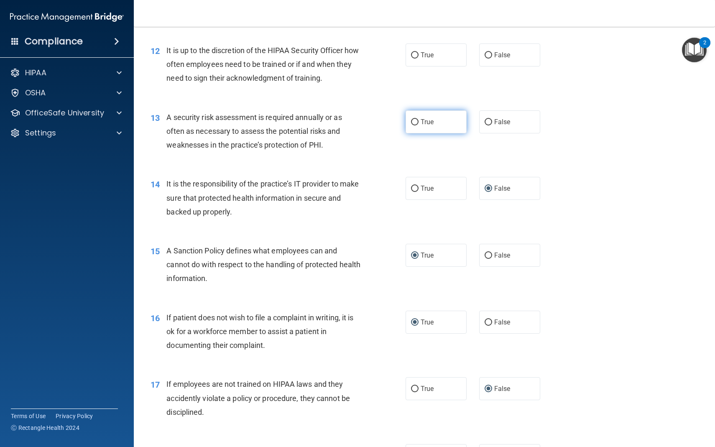
click at [415, 121] on input "True" at bounding box center [415, 122] width 8 height 6
radio input "true"
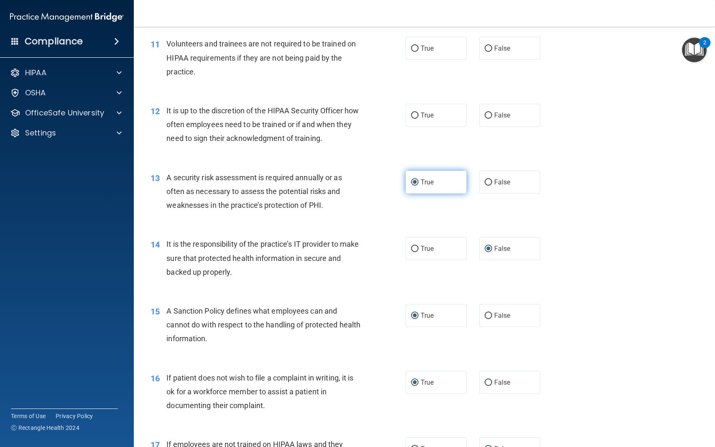
scroll to position [844, 0]
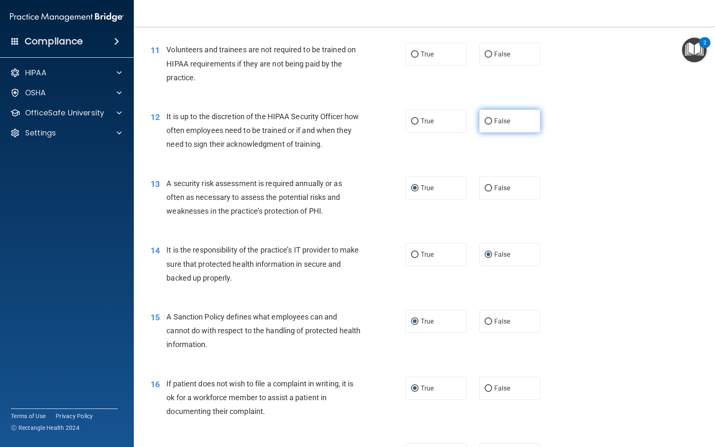
click at [488, 120] on input "False" at bounding box center [489, 121] width 8 height 6
radio input "true"
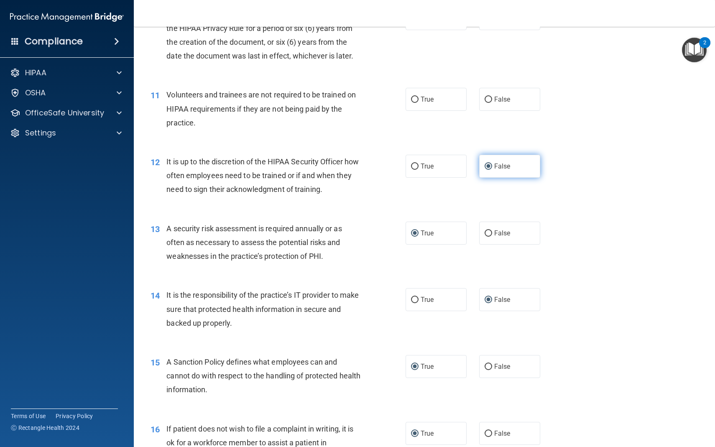
scroll to position [795, 0]
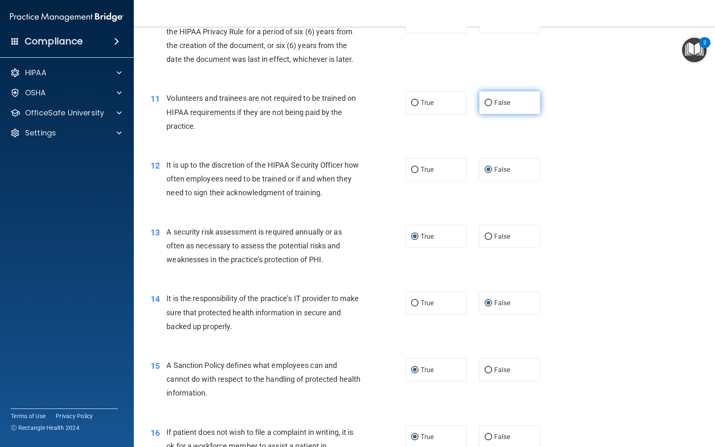
click at [486, 104] on input "False" at bounding box center [489, 103] width 8 height 6
radio input "true"
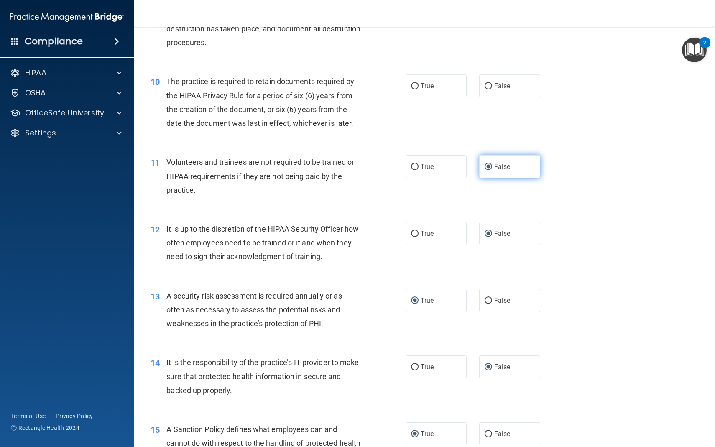
scroll to position [730, 0]
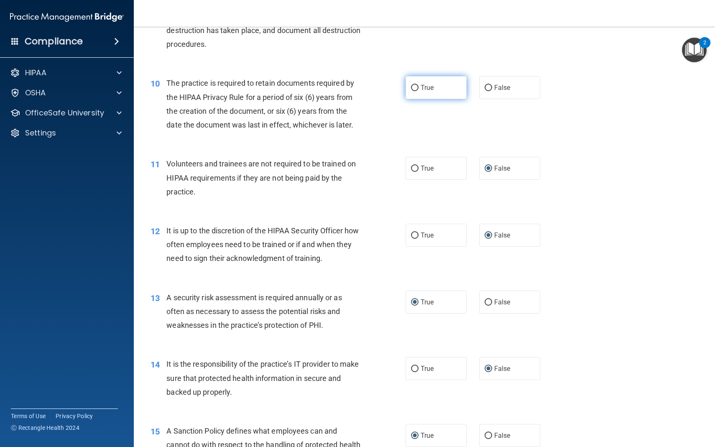
click at [416, 87] on input "True" at bounding box center [415, 88] width 8 height 6
radio input "true"
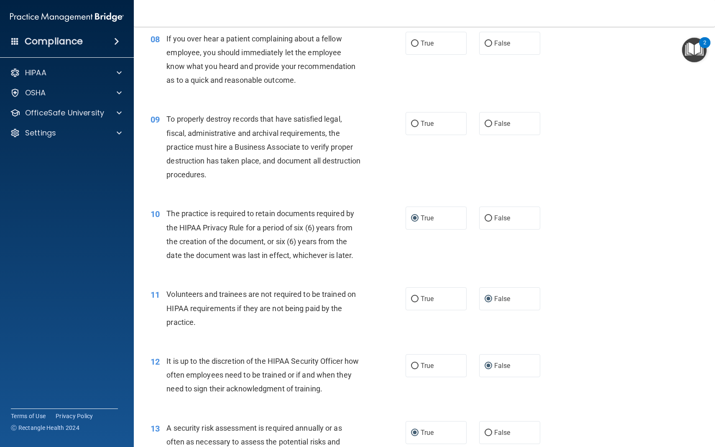
scroll to position [582, 0]
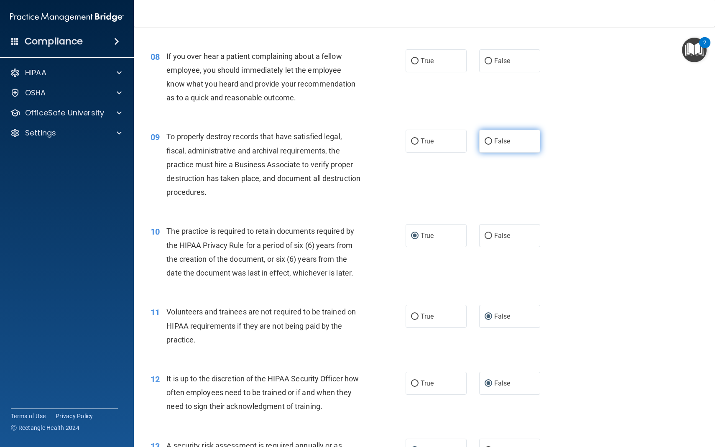
click at [491, 144] on input "False" at bounding box center [489, 141] width 8 height 6
radio input "true"
click at [490, 63] on input "False" at bounding box center [489, 61] width 8 height 6
radio input "true"
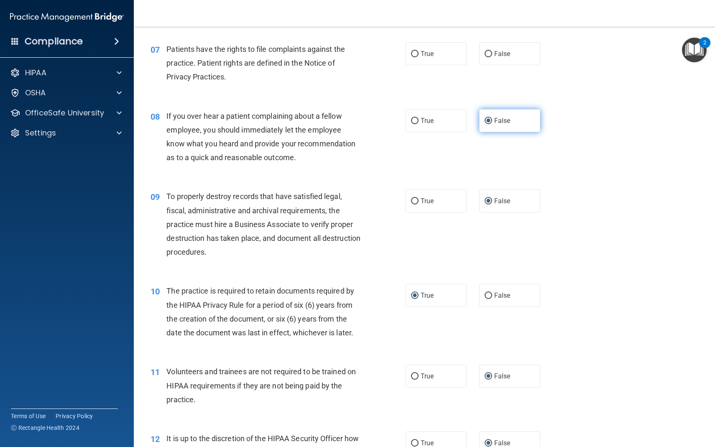
scroll to position [521, 0]
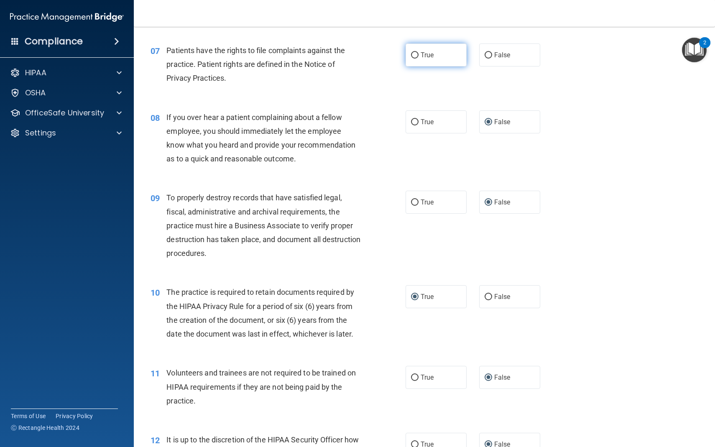
click at [414, 52] on input "True" at bounding box center [415, 55] width 8 height 6
radio input "true"
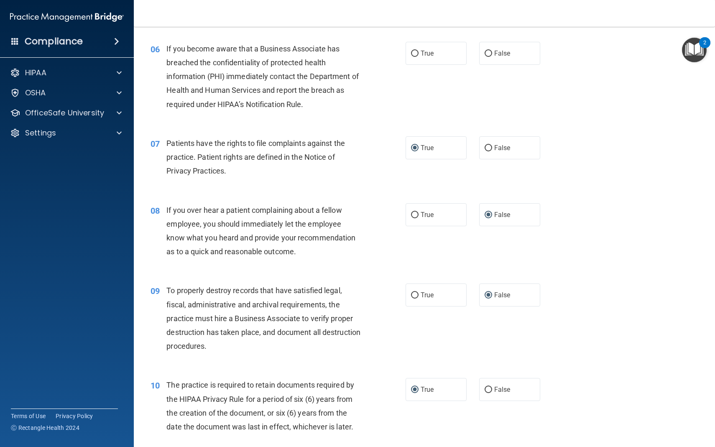
scroll to position [420, 0]
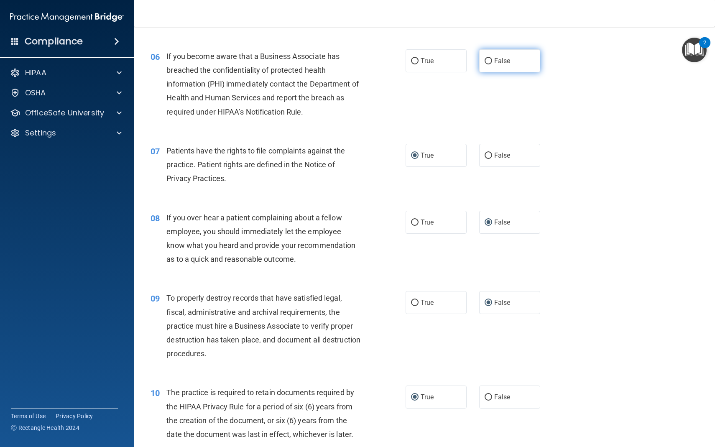
click at [488, 59] on input "False" at bounding box center [489, 61] width 8 height 6
radio input "true"
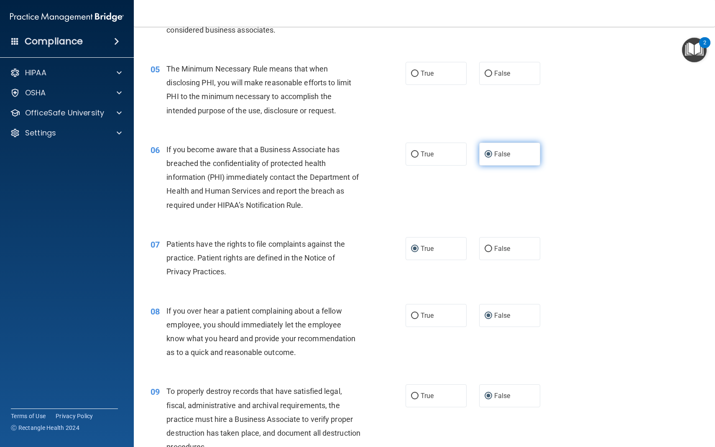
scroll to position [325, 0]
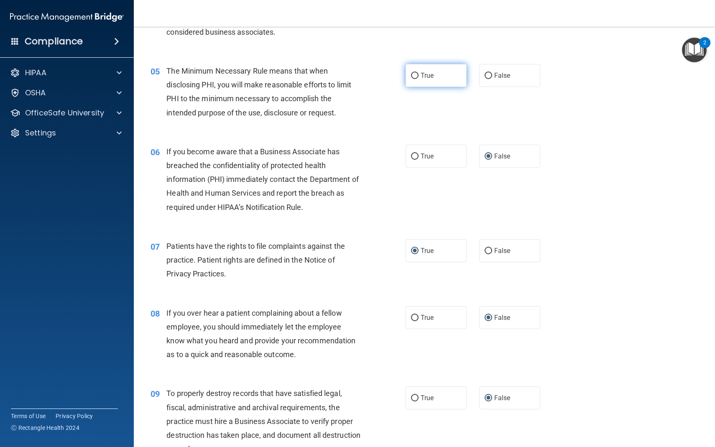
click at [414, 76] on input "True" at bounding box center [415, 76] width 8 height 6
radio input "true"
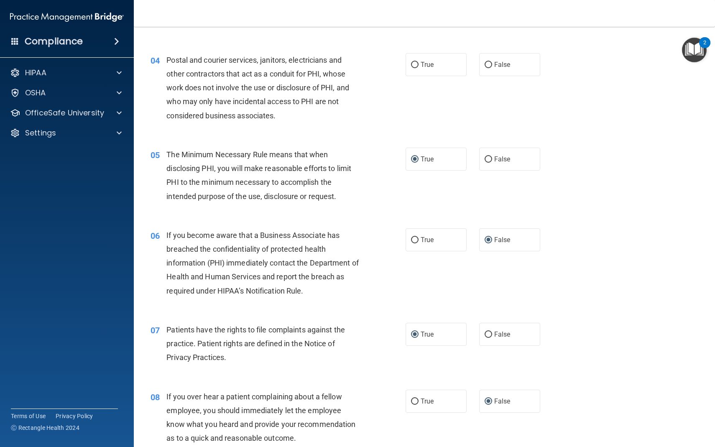
scroll to position [240, 0]
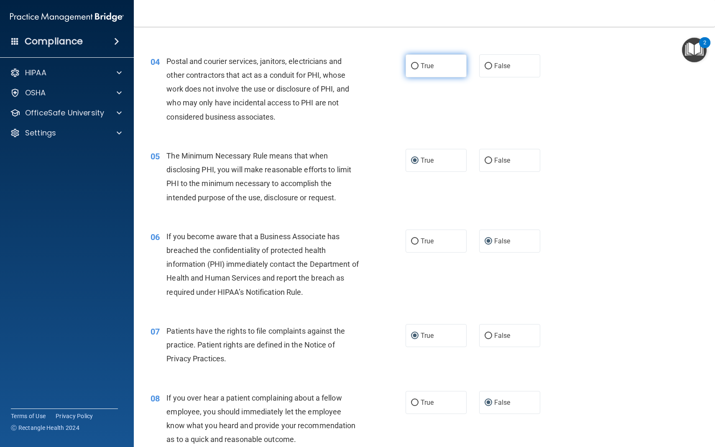
click at [416, 66] on input "True" at bounding box center [415, 66] width 8 height 6
radio input "true"
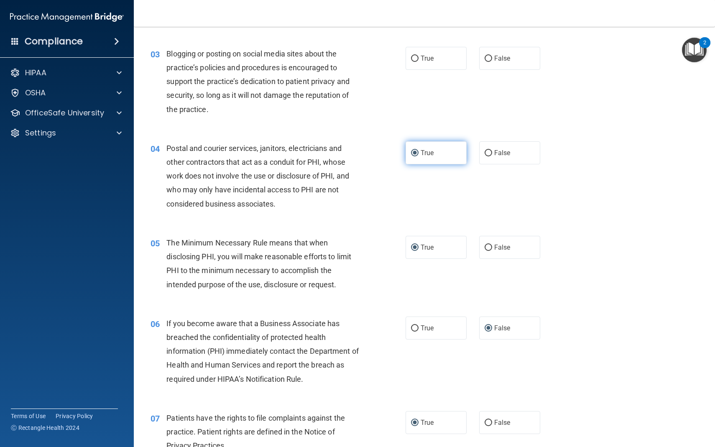
scroll to position [148, 0]
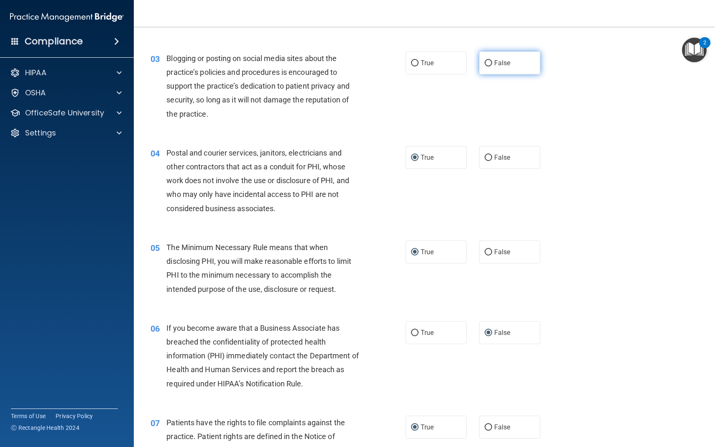
click at [489, 63] on input "False" at bounding box center [489, 63] width 8 height 6
radio input "true"
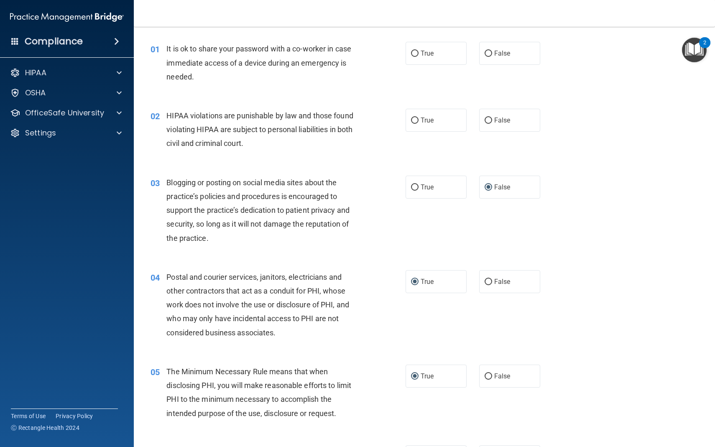
scroll to position [21, 0]
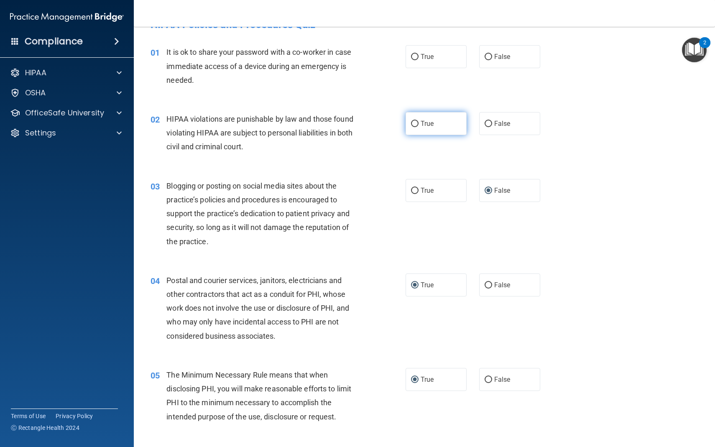
click at [414, 124] on input "True" at bounding box center [415, 124] width 8 height 6
radio input "true"
click at [488, 56] on input "False" at bounding box center [489, 57] width 8 height 6
radio input "true"
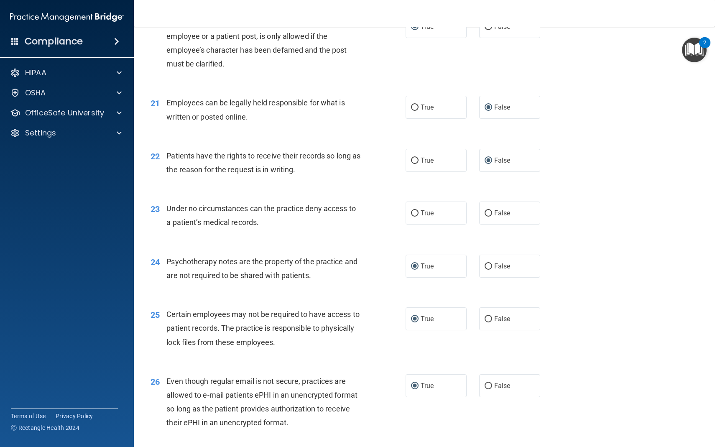
scroll to position [1819, 0]
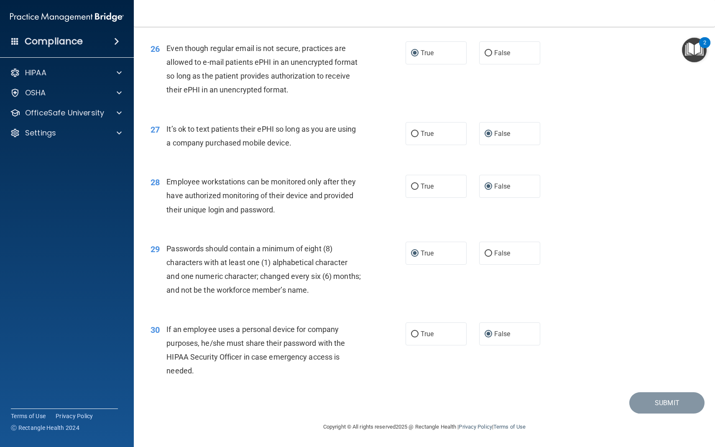
click at [668, 399] on main "- HIPAA Policies and Procedures Quiz This quiz doesn’t expire until . Are you s…" at bounding box center [424, 237] width 581 height 420
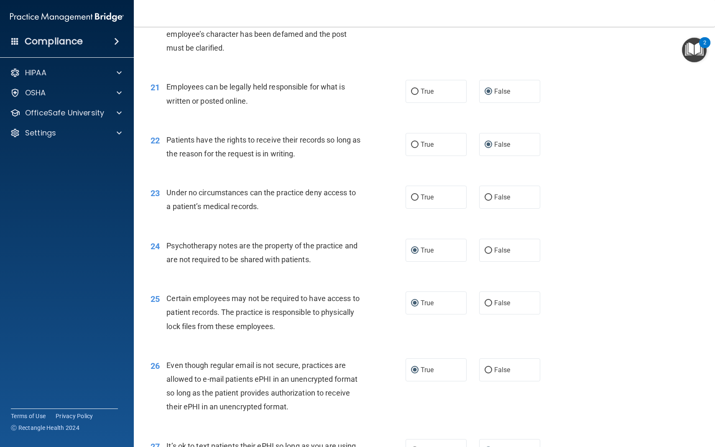
scroll to position [1460, 0]
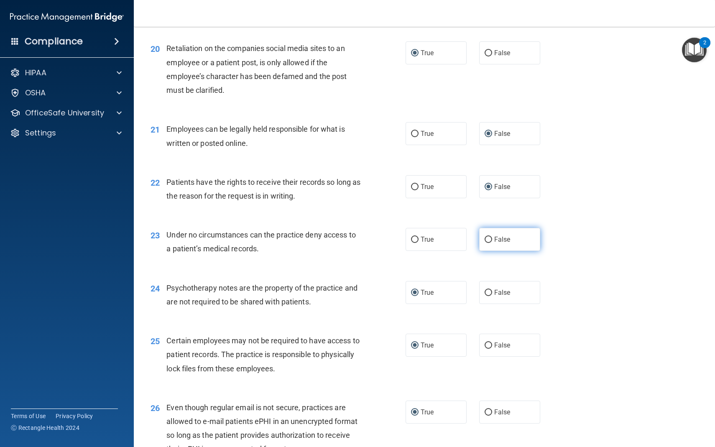
click at [489, 240] on input "False" at bounding box center [489, 240] width 8 height 6
radio input "true"
click at [416, 133] on input "True" at bounding box center [415, 134] width 8 height 6
radio input "true"
radio input "false"
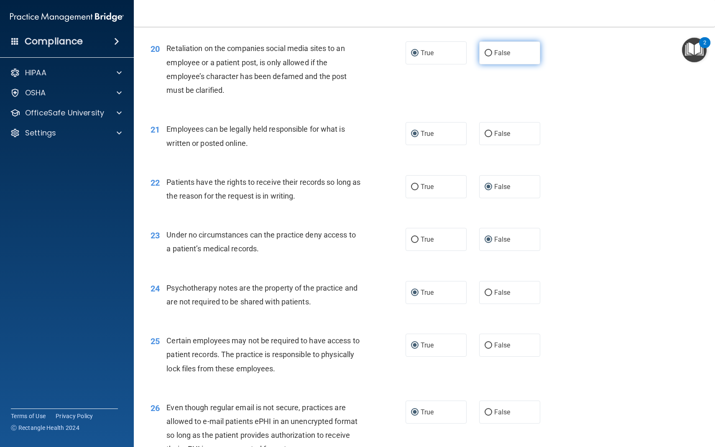
click at [488, 55] on input "False" at bounding box center [489, 53] width 8 height 6
radio input "true"
radio input "false"
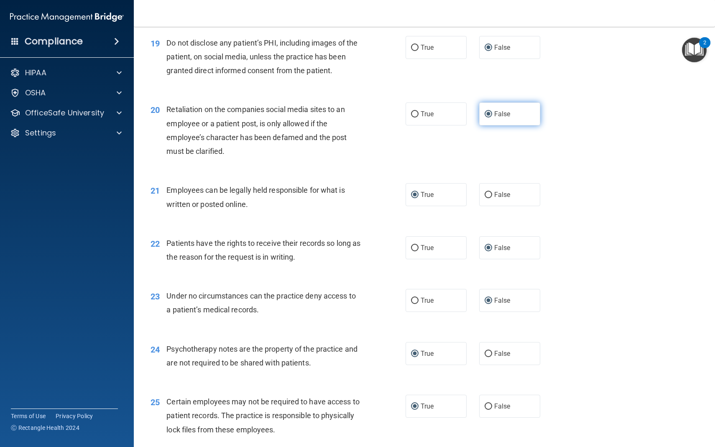
scroll to position [1395, 0]
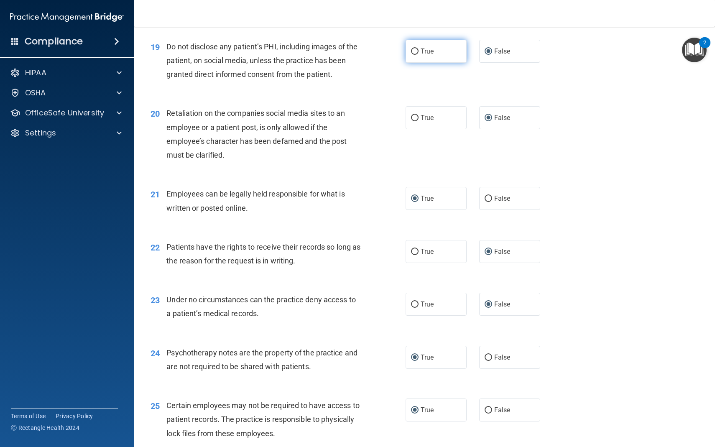
click at [414, 51] on input "True" at bounding box center [415, 52] width 8 height 6
radio input "true"
radio input "false"
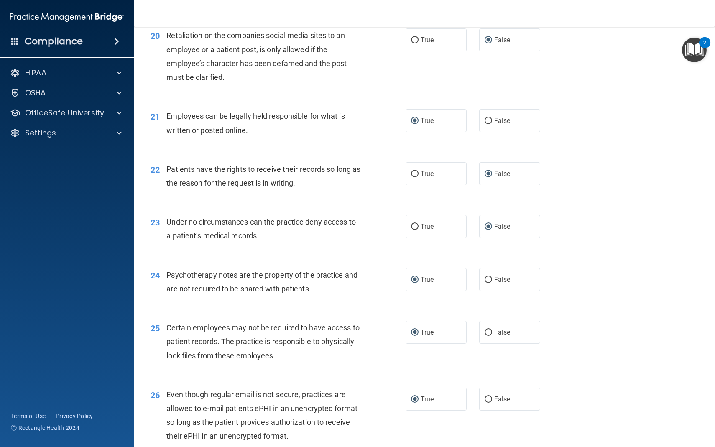
scroll to position [1819, 0]
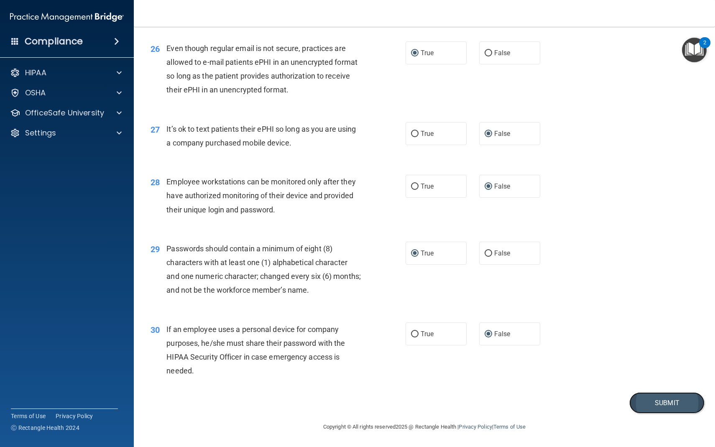
click at [675, 406] on button "Submit" at bounding box center [666, 402] width 75 height 21
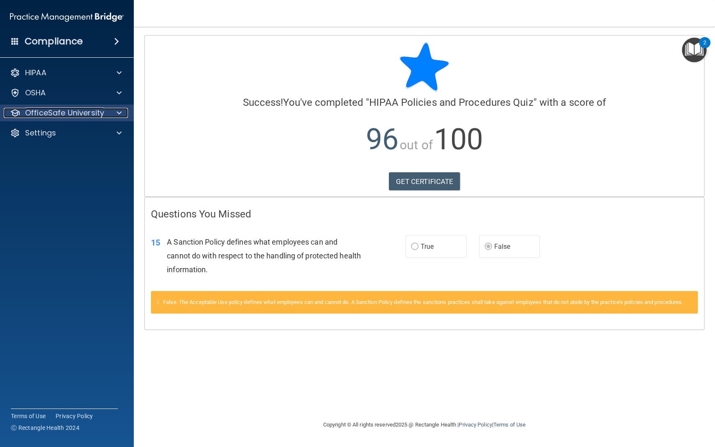
click at [117, 115] on span at bounding box center [119, 113] width 5 height 10
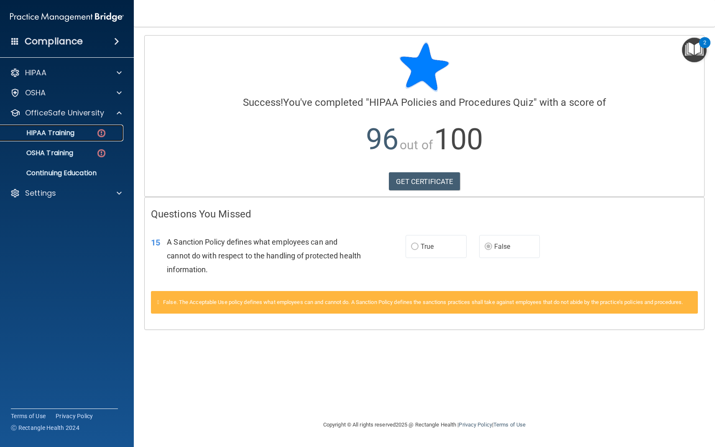
click at [97, 138] on img at bounding box center [101, 133] width 10 height 10
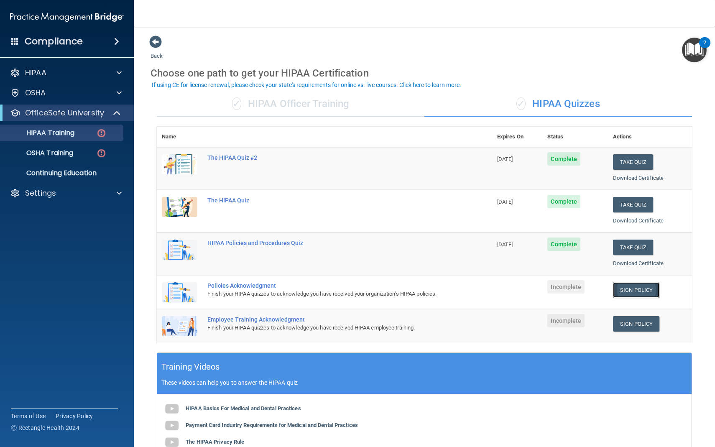
click at [639, 291] on link "Sign Policy" at bounding box center [636, 289] width 46 height 15
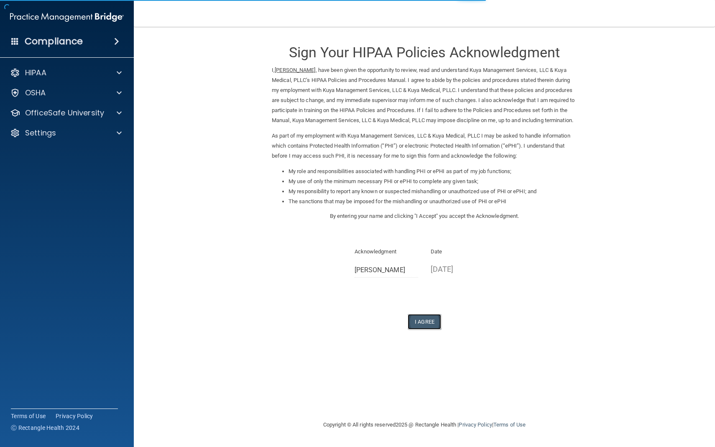
click at [429, 330] on button "I Agree" at bounding box center [424, 321] width 33 height 15
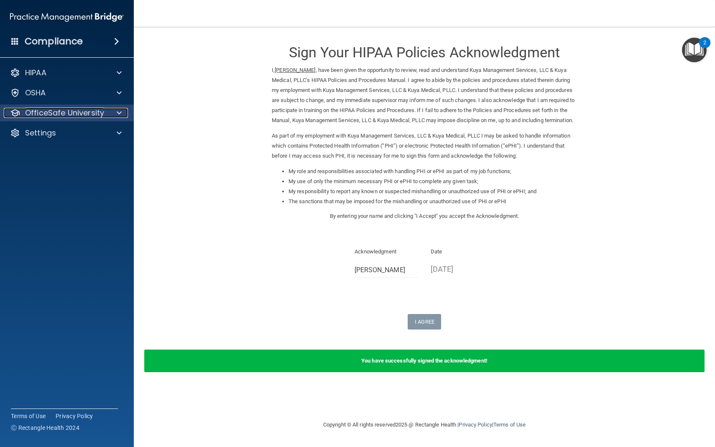
click at [116, 113] on div at bounding box center [117, 113] width 21 height 10
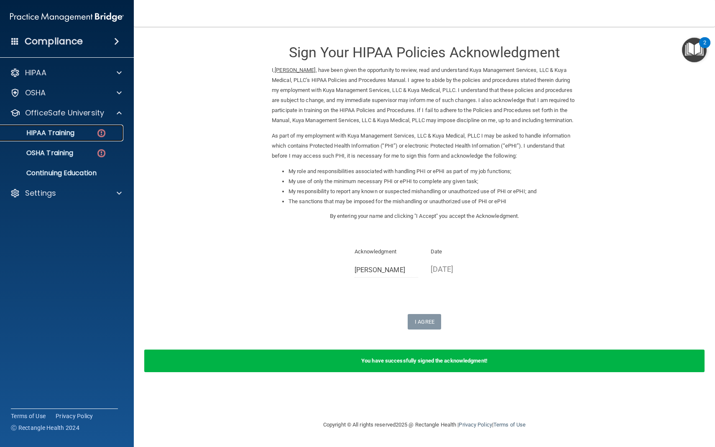
click at [96, 131] on div "HIPAA Training" at bounding box center [62, 133] width 114 height 8
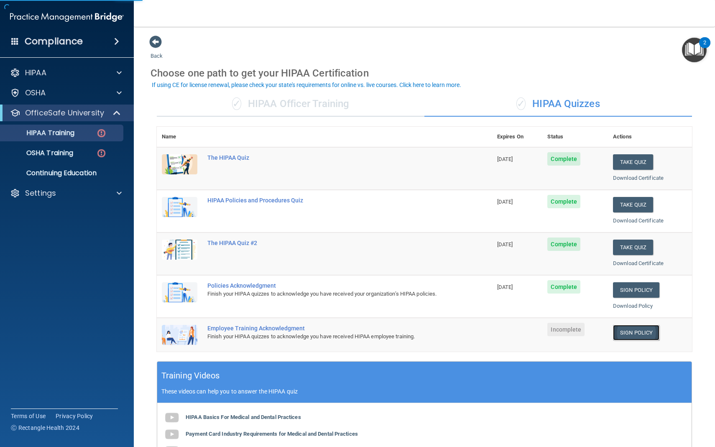
click at [636, 333] on link "Sign Policy" at bounding box center [636, 332] width 46 height 15
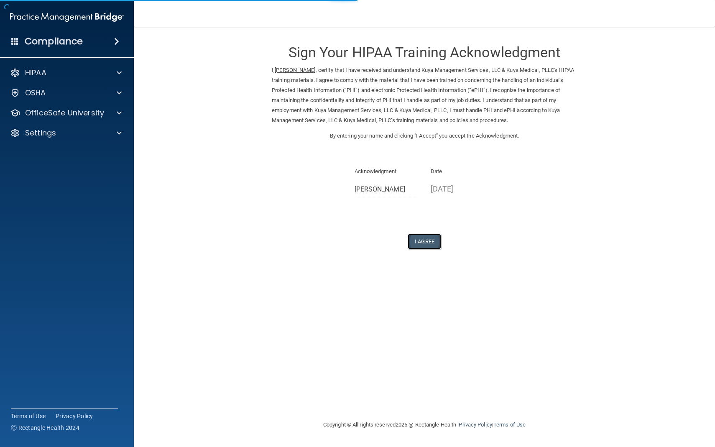
click at [422, 242] on button "I Agree" at bounding box center [424, 241] width 33 height 15
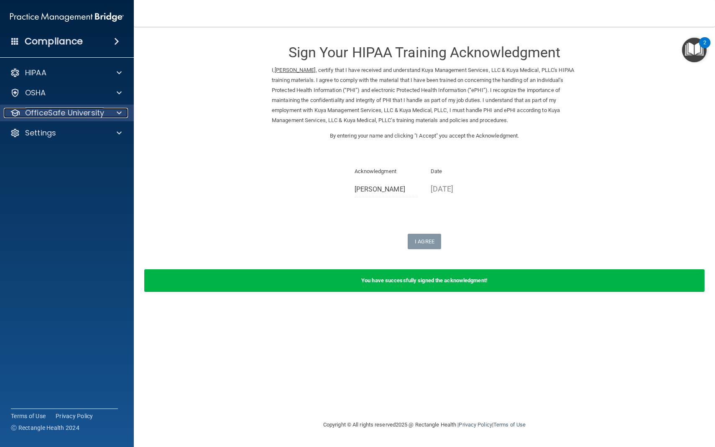
click at [121, 116] on span at bounding box center [119, 113] width 5 height 10
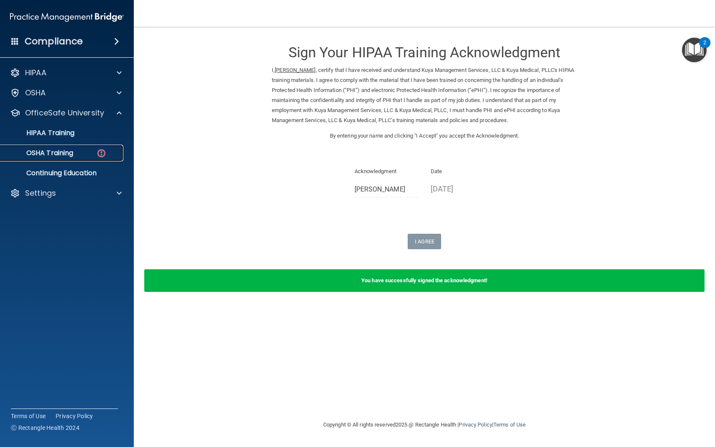
click at [84, 154] on div "OSHA Training" at bounding box center [62, 153] width 114 height 8
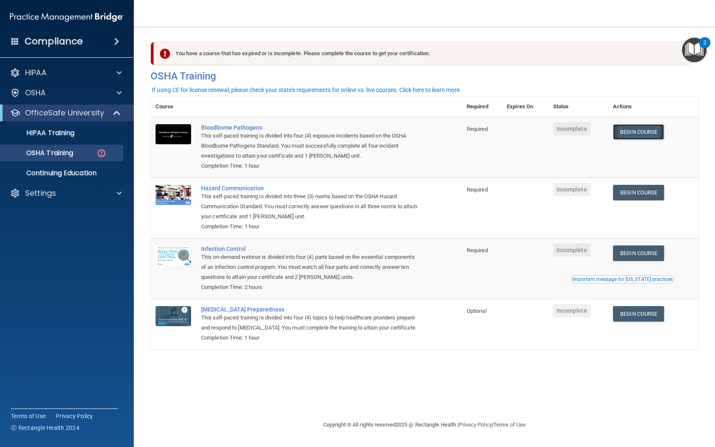
click at [636, 128] on link "Begin Course" at bounding box center [638, 131] width 51 height 15
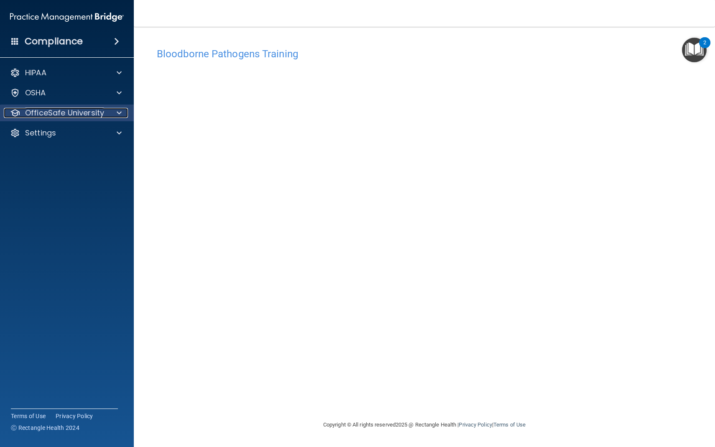
click at [96, 110] on p "OfficeSafe University" at bounding box center [64, 113] width 79 height 10
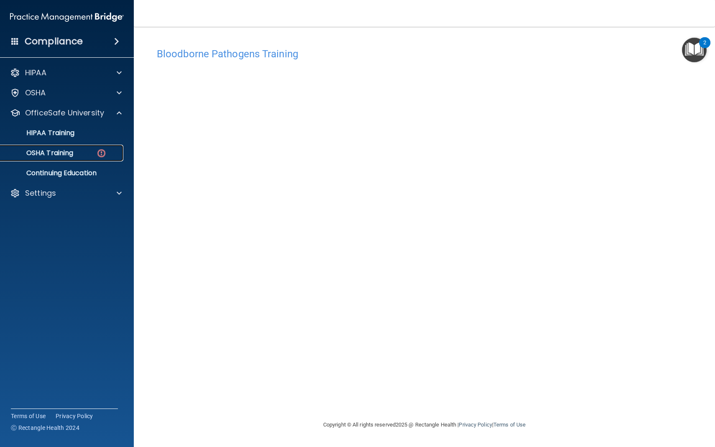
click at [88, 153] on div "OSHA Training" at bounding box center [62, 153] width 114 height 8
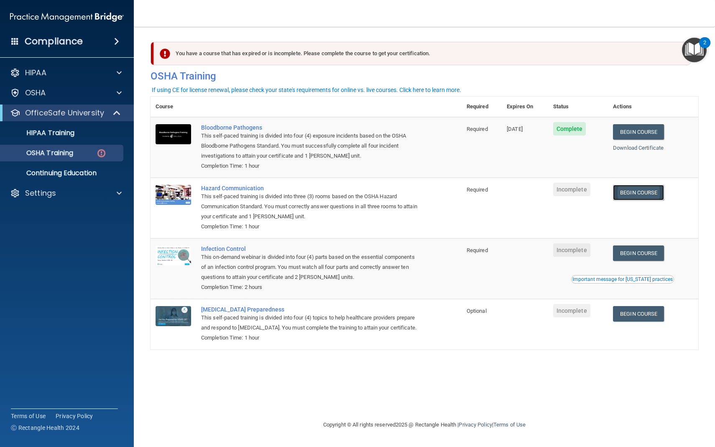
click at [639, 191] on link "Begin Course" at bounding box center [638, 192] width 51 height 15
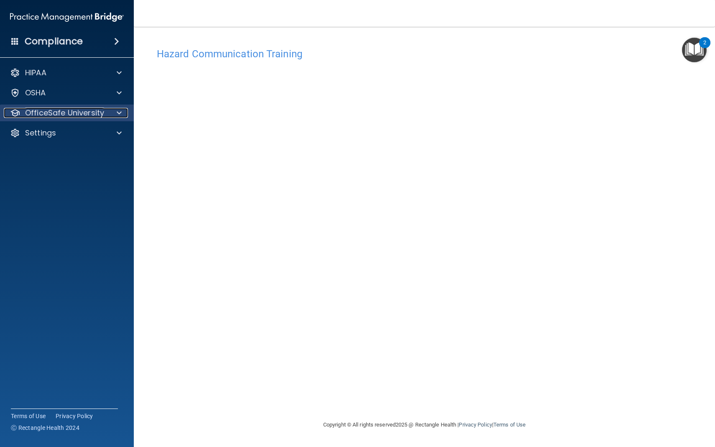
click at [108, 114] on div at bounding box center [117, 113] width 21 height 10
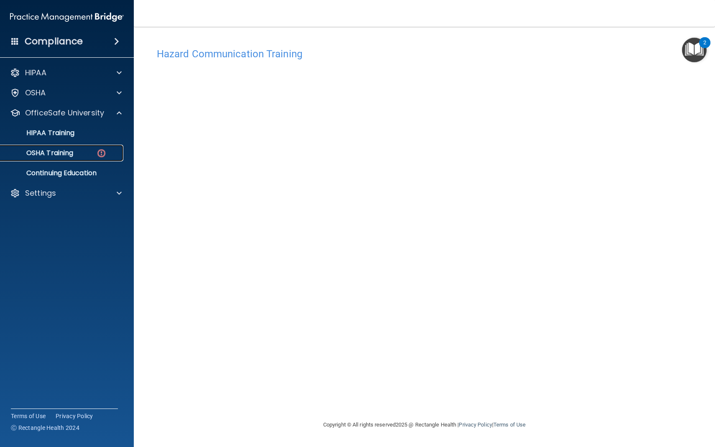
click at [101, 149] on img at bounding box center [101, 153] width 10 height 10
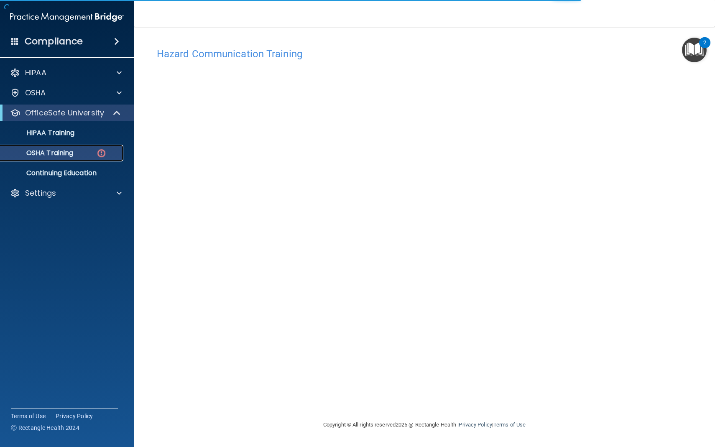
click at [75, 149] on div "OSHA Training" at bounding box center [62, 153] width 114 height 8
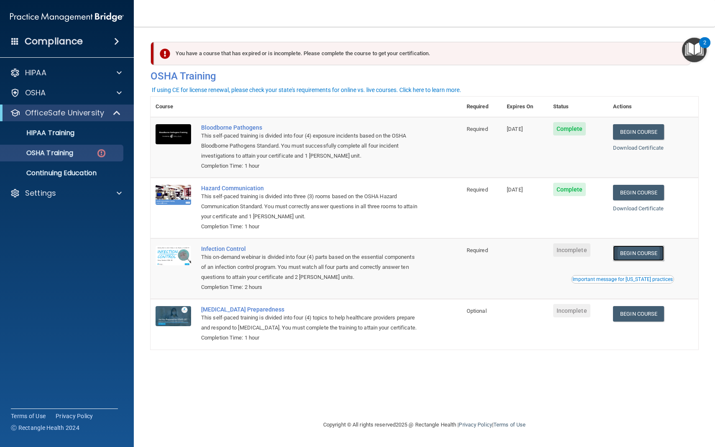
click at [641, 255] on link "Begin Course" at bounding box center [638, 252] width 51 height 15
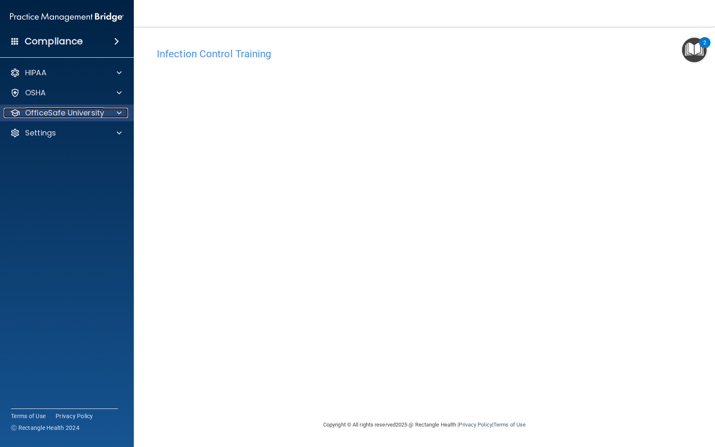
click at [118, 113] on span at bounding box center [119, 113] width 5 height 10
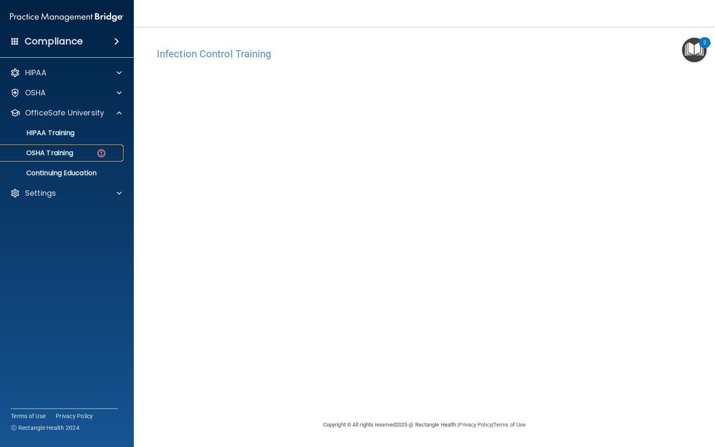
click at [107, 147] on link "OSHA Training" at bounding box center [58, 153] width 132 height 17
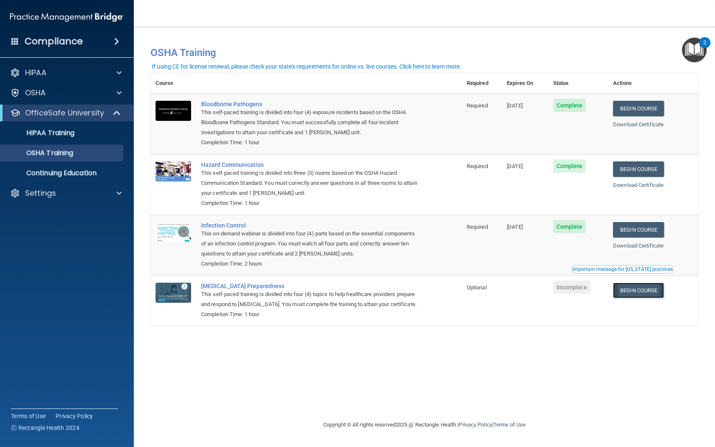
click at [640, 288] on link "Begin Course" at bounding box center [638, 290] width 51 height 15
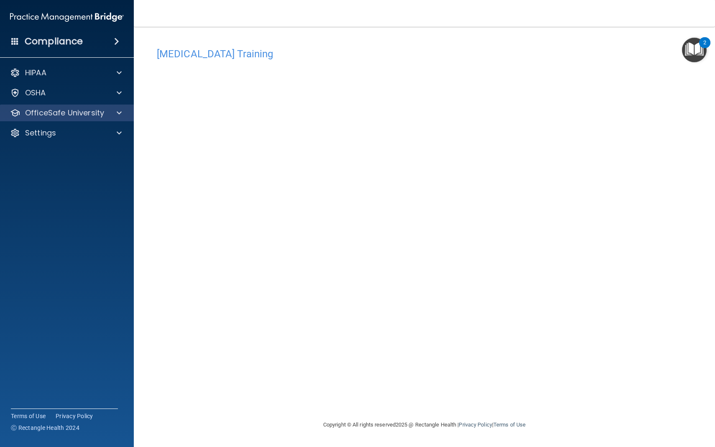
click at [121, 118] on div "OfficeSafe University" at bounding box center [67, 113] width 134 height 17
click at [105, 115] on div "OfficeSafe University" at bounding box center [56, 113] width 104 height 10
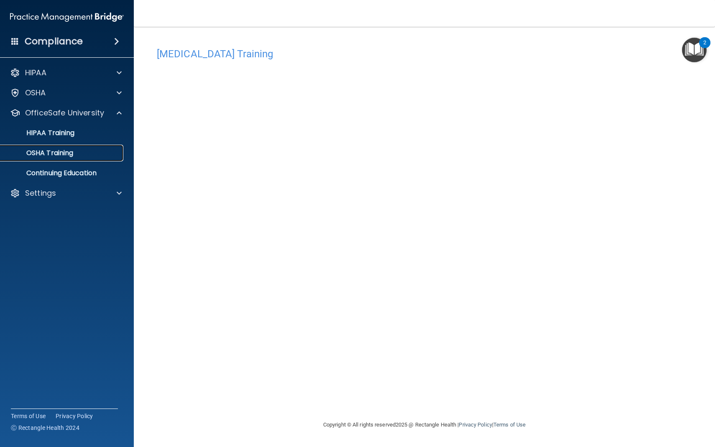
click at [70, 151] on p "OSHA Training" at bounding box center [39, 153] width 68 height 8
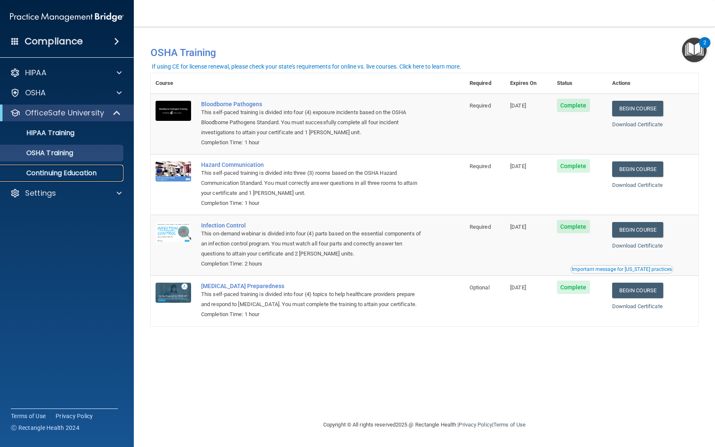
click at [86, 175] on p "Continuing Education" at bounding box center [62, 173] width 114 height 8
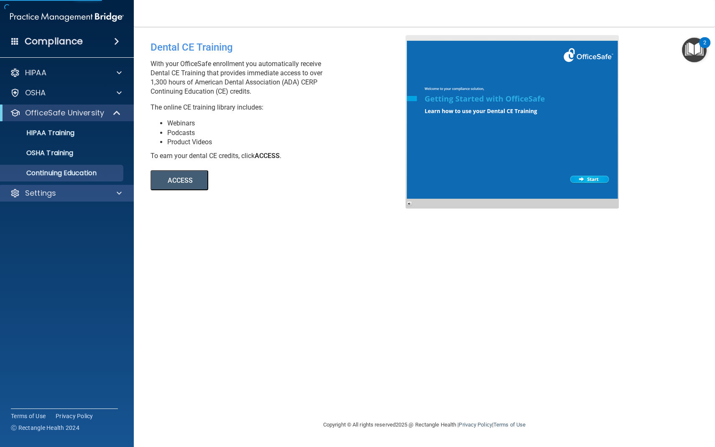
click at [79, 187] on div "Settings" at bounding box center [67, 193] width 134 height 17
click at [66, 191] on div "Settings" at bounding box center [56, 193] width 104 height 10
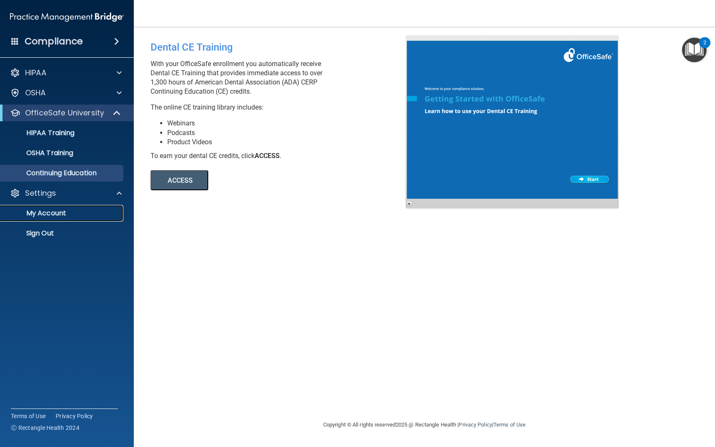
click at [40, 215] on p "My Account" at bounding box center [62, 213] width 114 height 8
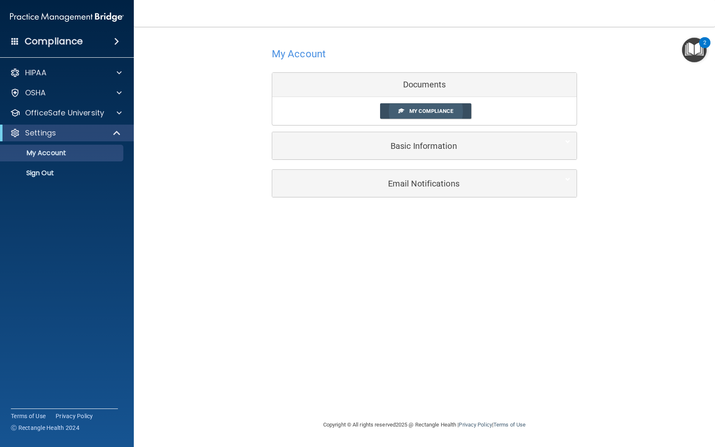
click at [411, 110] on span "My Compliance" at bounding box center [431, 111] width 44 height 6
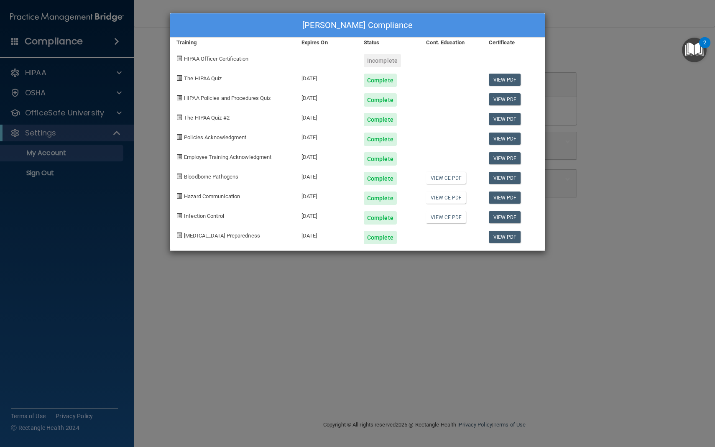
click at [404, 320] on div "[PERSON_NAME] Compliance Training Expires On Status Cont. Education Certificate…" at bounding box center [357, 223] width 715 height 447
